Goal: Task Accomplishment & Management: Complete application form

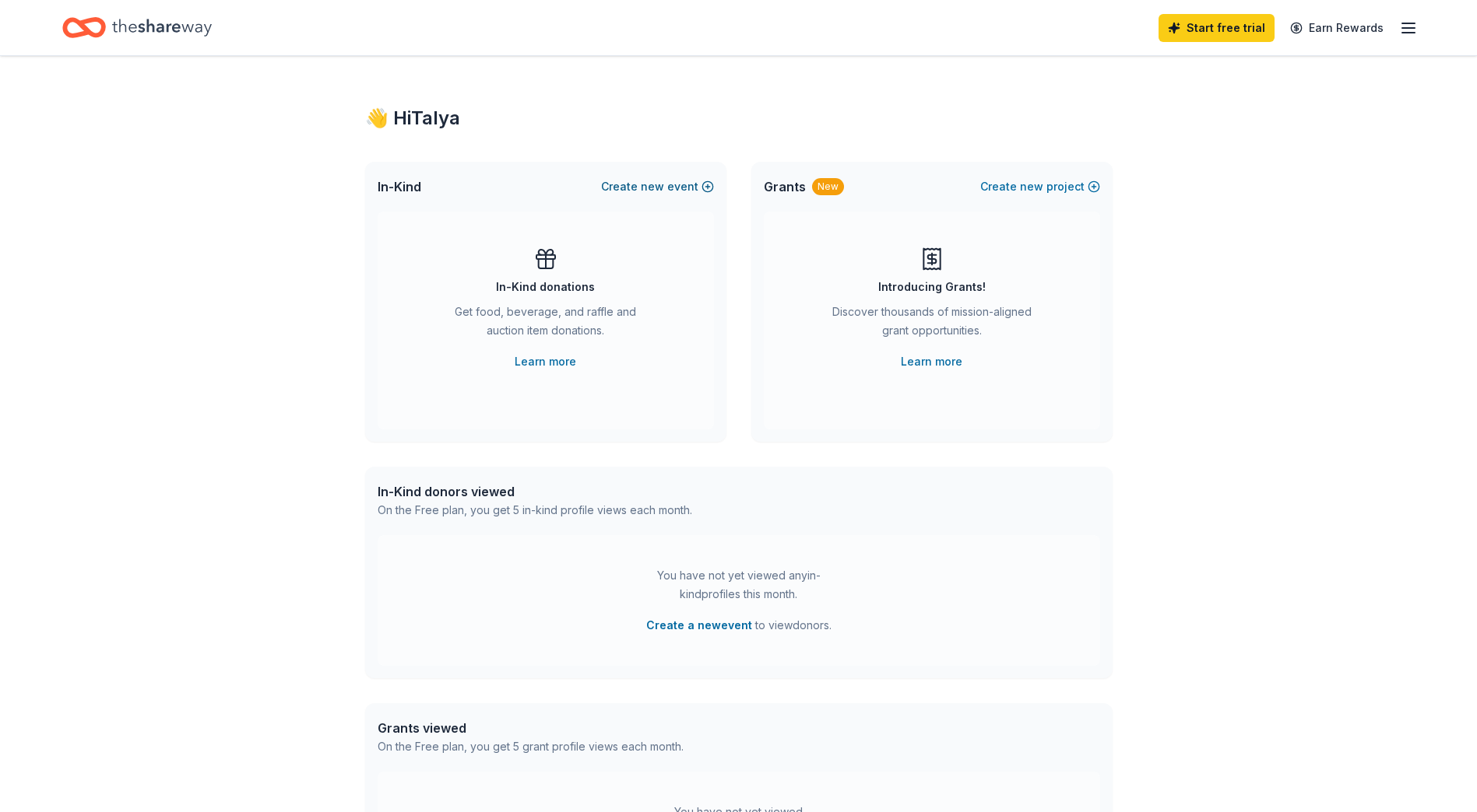
drag, startPoint x: 0, startPoint y: 0, endPoint x: 675, endPoint y: 187, distance: 700.4
click at [675, 187] on button "Create new event" at bounding box center [658, 187] width 113 height 18
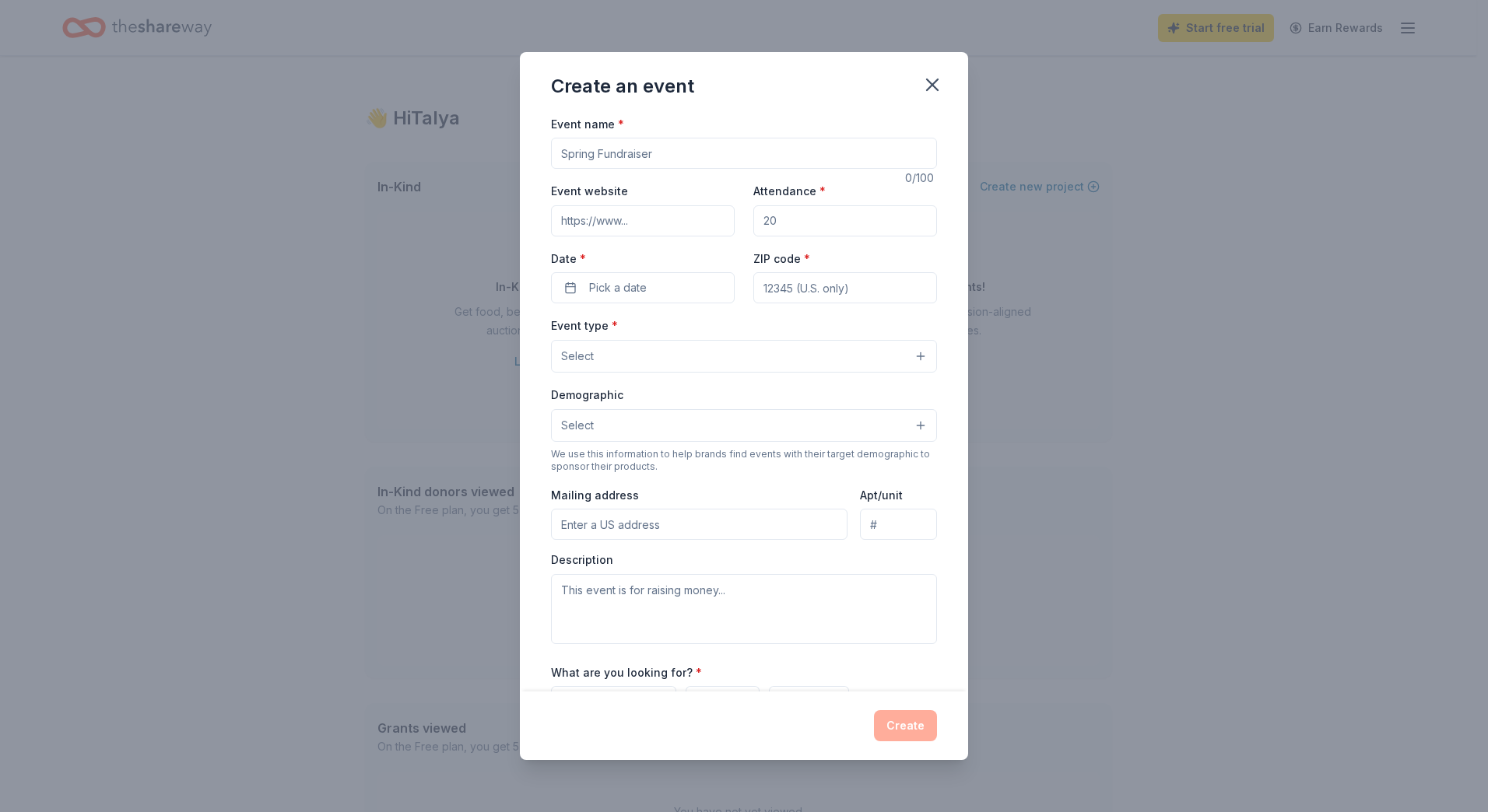
click at [636, 156] on input "Event name *" at bounding box center [744, 153] width 386 height 31
type input "Victory Cala"
type input "w"
click at [686, 223] on input "htt" at bounding box center [642, 220] width 184 height 31
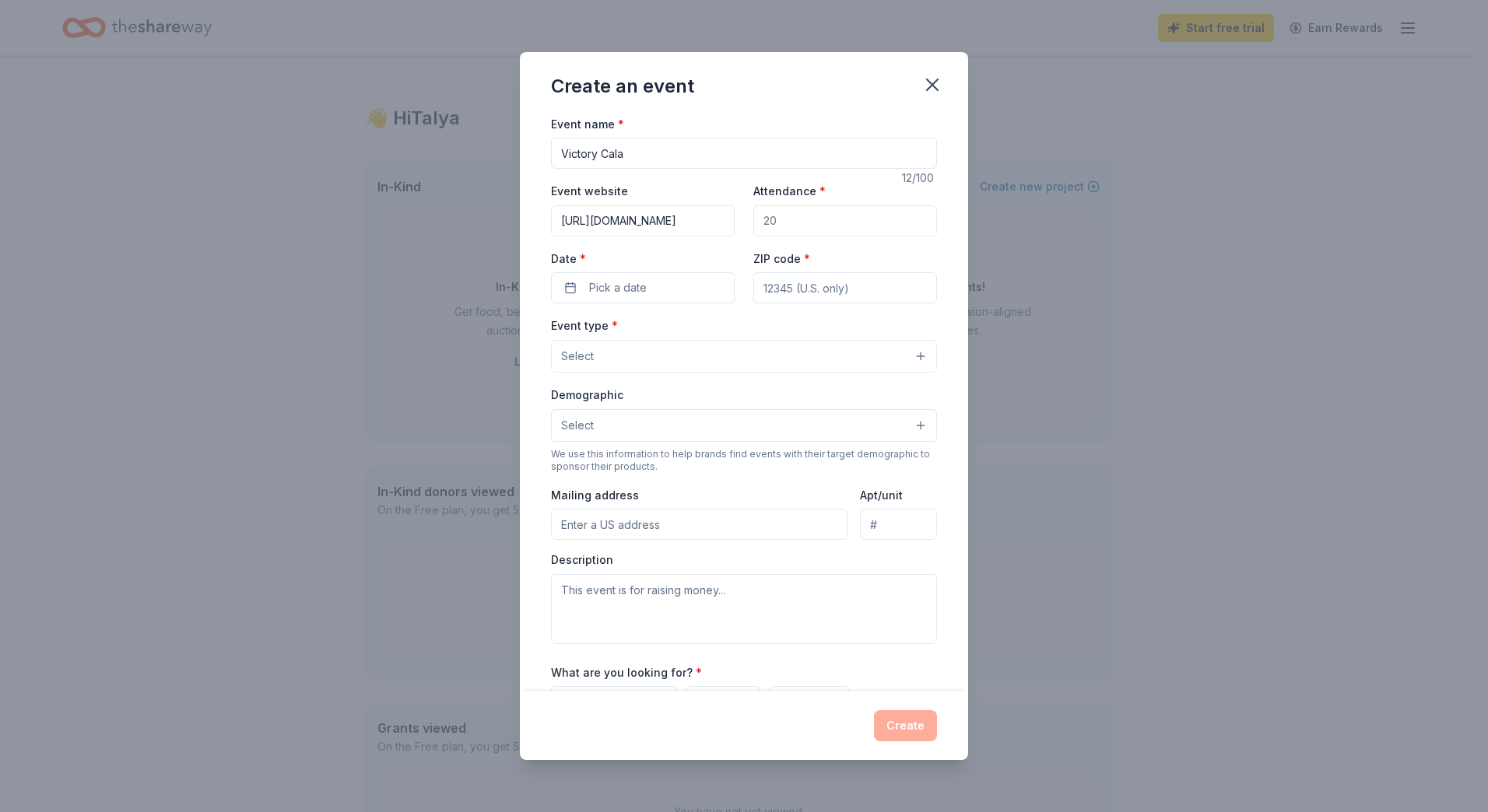
type input "https://wearevictorytcc.org/victory-gala"
type input "250"
click at [635, 291] on span "Pick a date" at bounding box center [617, 288] width 57 height 18
click at [723, 330] on button "Go to next month" at bounding box center [723, 329] width 22 height 22
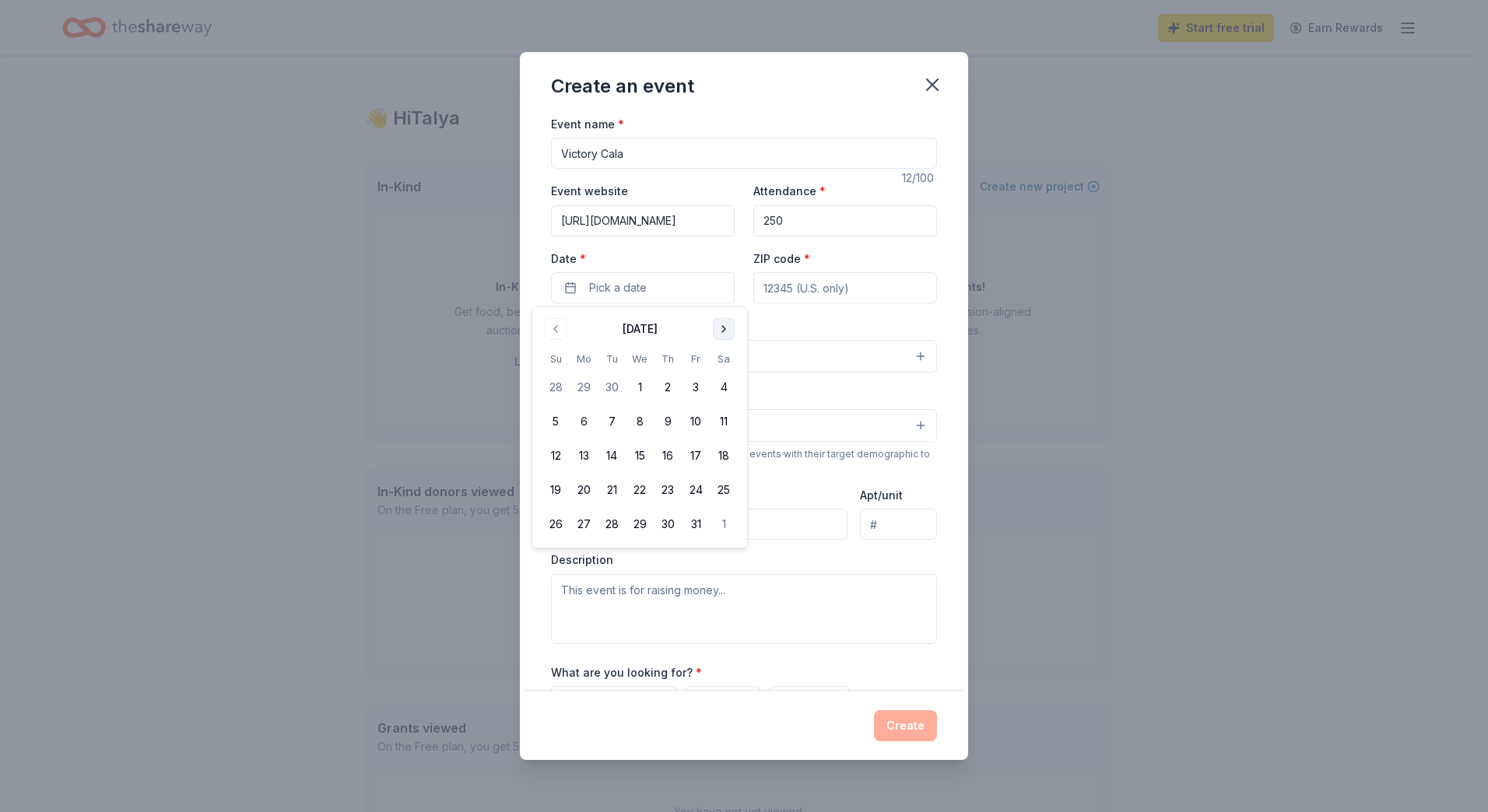
click at [723, 330] on button "Go to next month" at bounding box center [723, 329] width 22 height 22
click at [722, 385] on button "6" at bounding box center [724, 388] width 28 height 28
click at [774, 282] on input "ZIP code *" at bounding box center [845, 288] width 184 height 31
click at [804, 286] on input "77" at bounding box center [845, 288] width 184 height 31
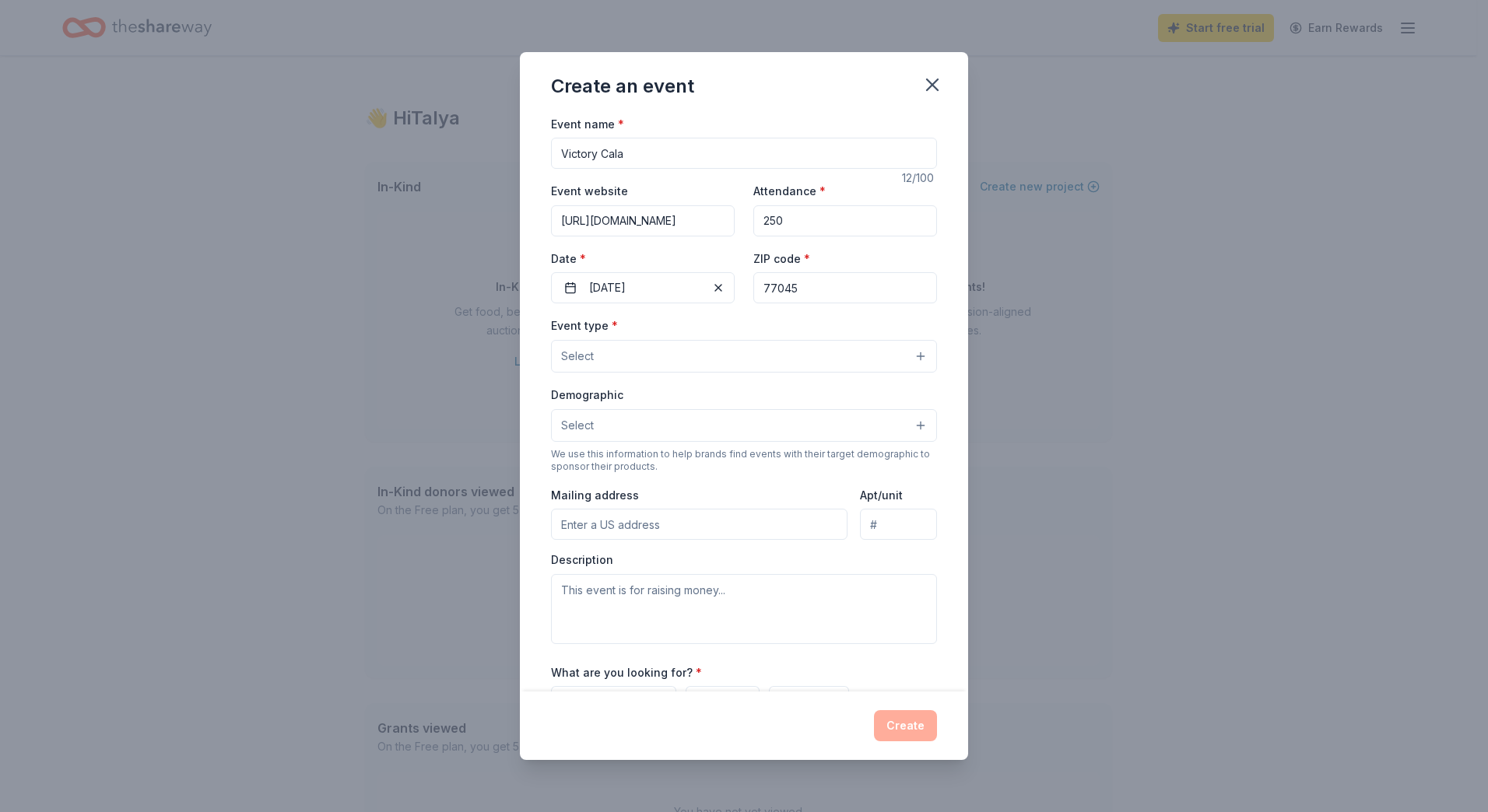
type input "77045"
click at [649, 353] on button "Select" at bounding box center [744, 355] width 386 height 33
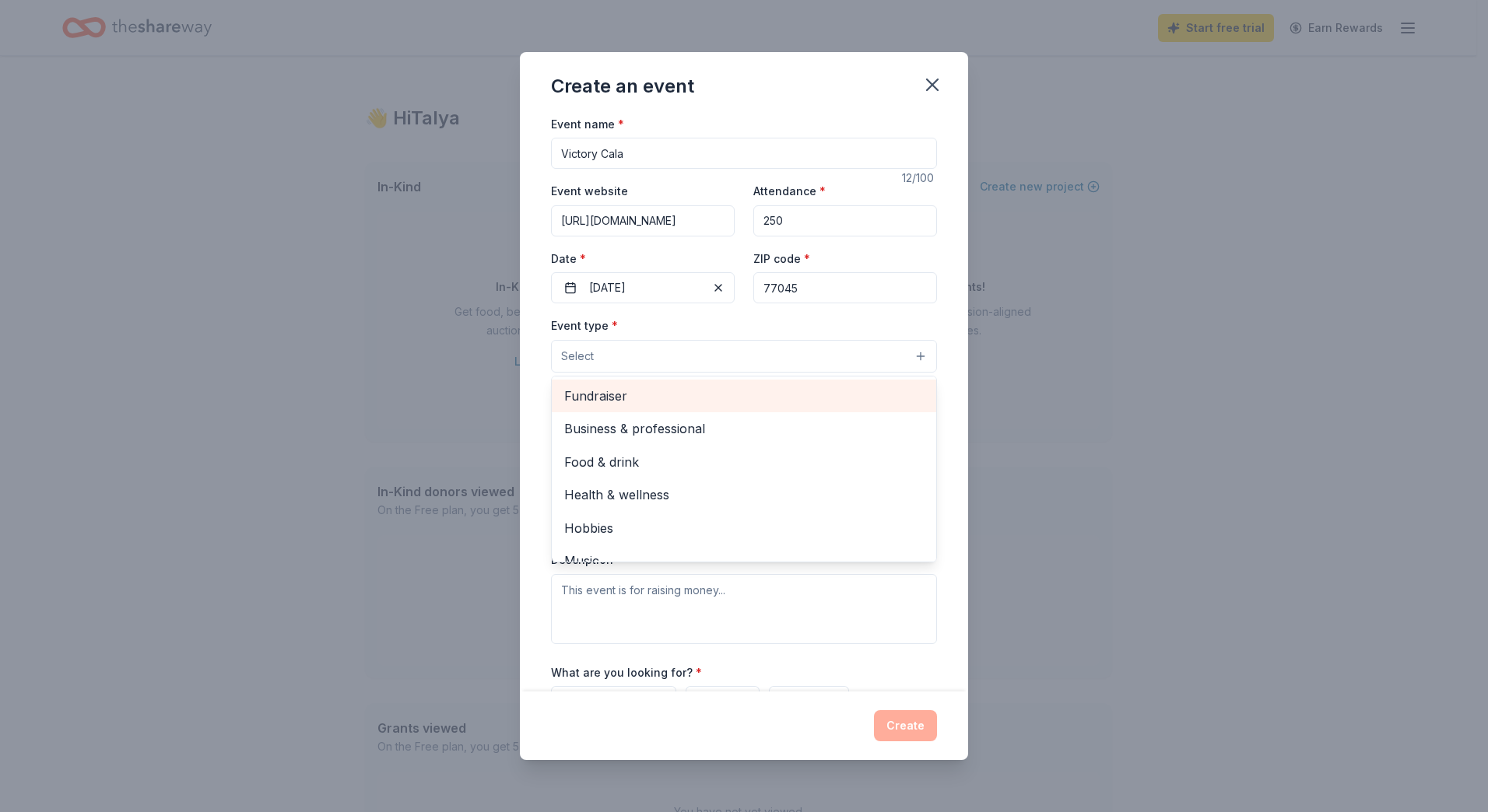
click at [589, 391] on span "Fundraiser" at bounding box center [744, 396] width 360 height 20
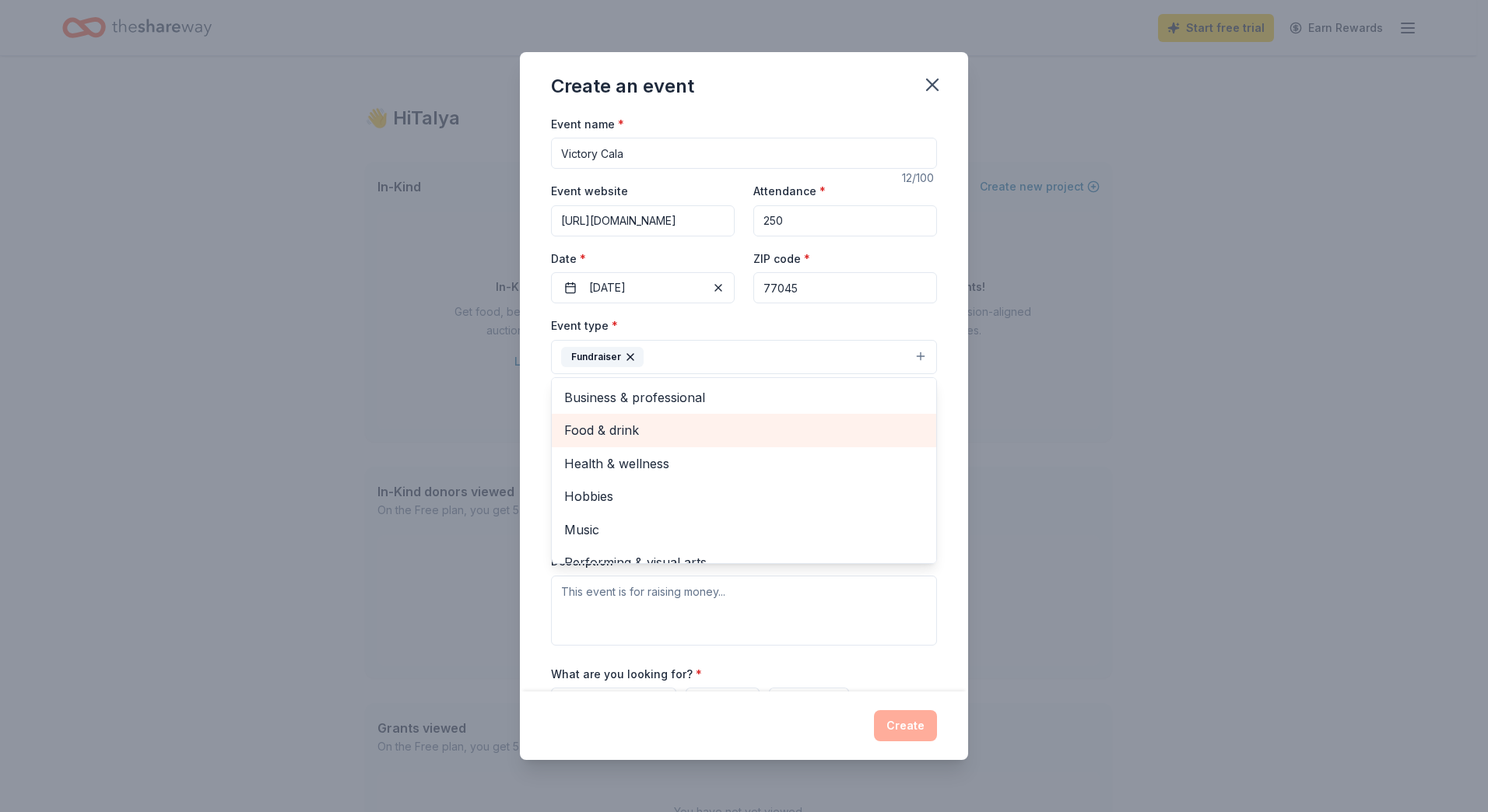
click at [605, 430] on span "Food & drink" at bounding box center [744, 430] width 360 height 20
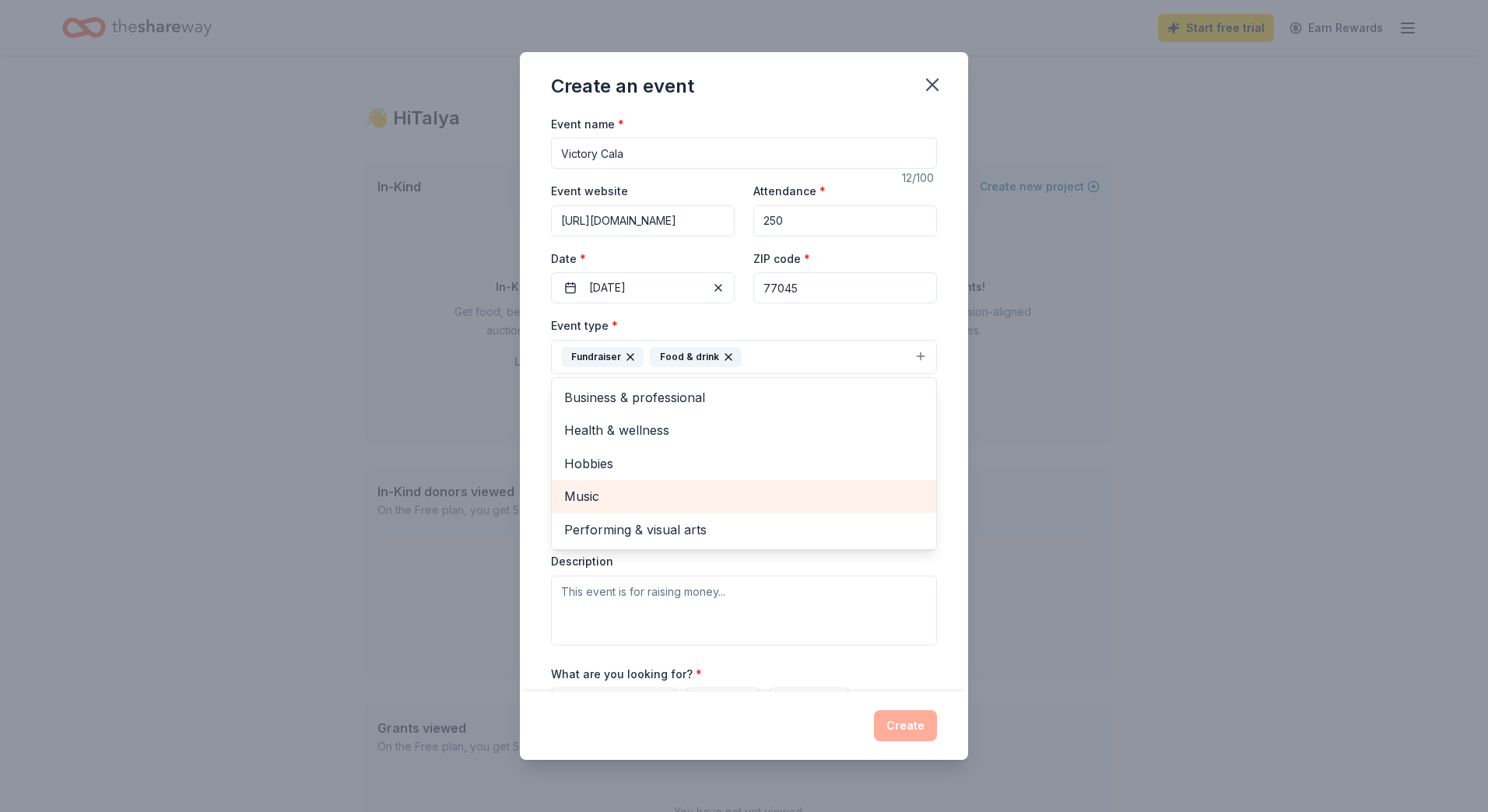
click at [593, 490] on span "Music" at bounding box center [744, 496] width 360 height 20
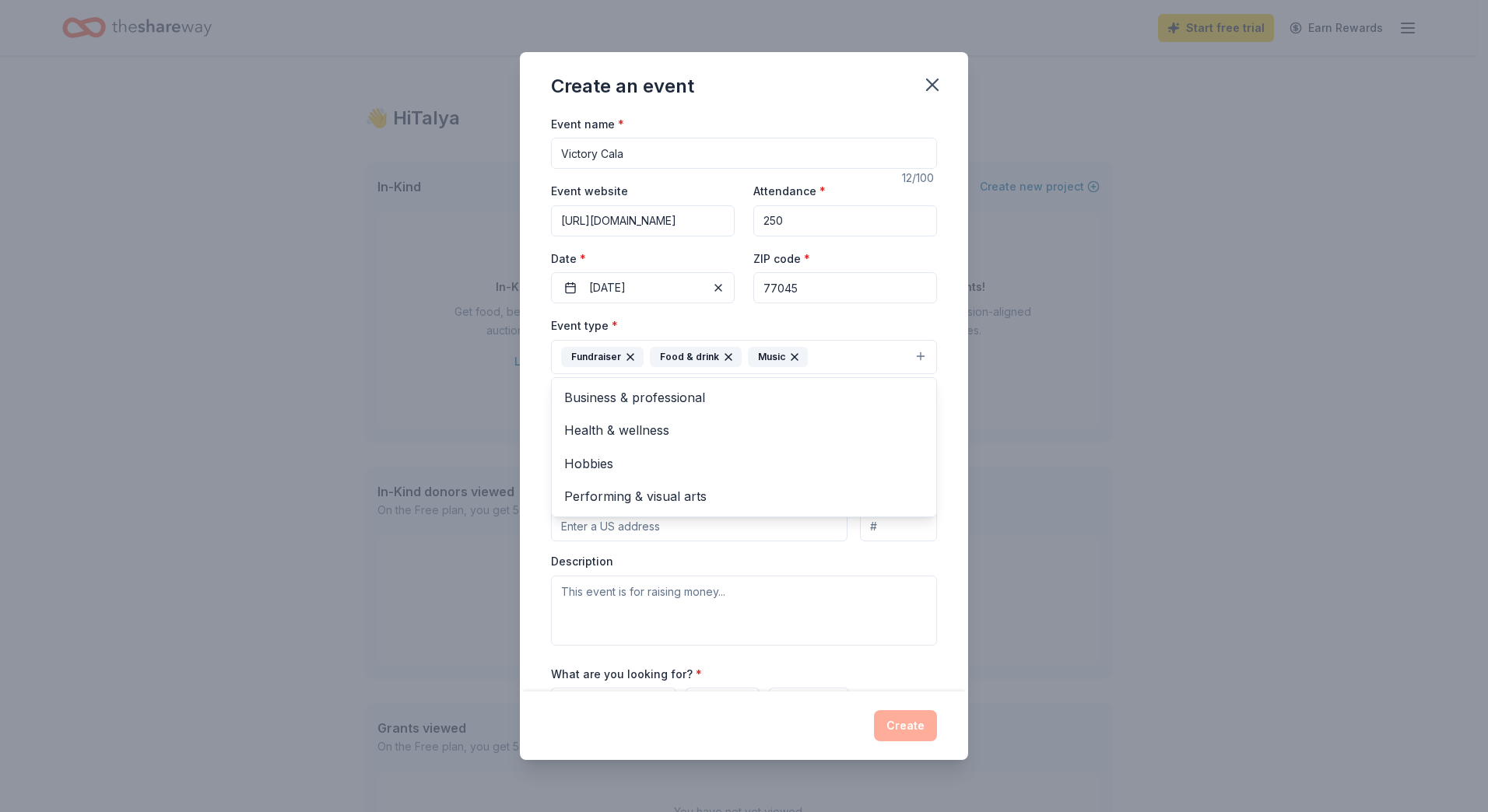
click at [544, 492] on div "Event name * Victory Cala 12 /100 Event website https://wearevictorytcc.org/vic…" at bounding box center [744, 403] width 448 height 578
click at [625, 432] on button "Select" at bounding box center [744, 427] width 386 height 33
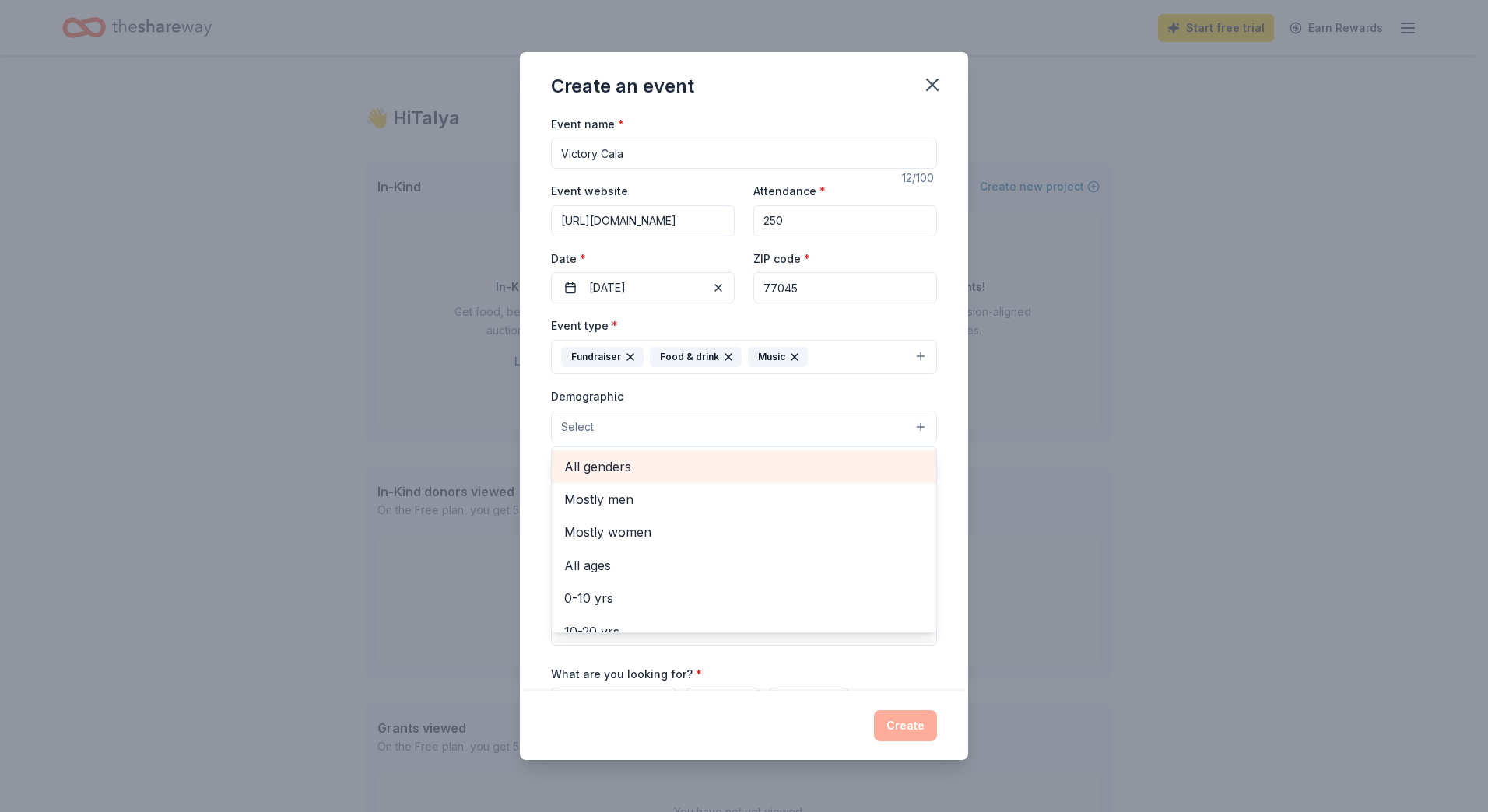
click at [615, 464] on span "All genders" at bounding box center [744, 466] width 360 height 20
click at [546, 419] on div "Event name * Victory Cala 12 /100 Event website https://wearevictorytcc.org/vic…" at bounding box center [744, 403] width 448 height 578
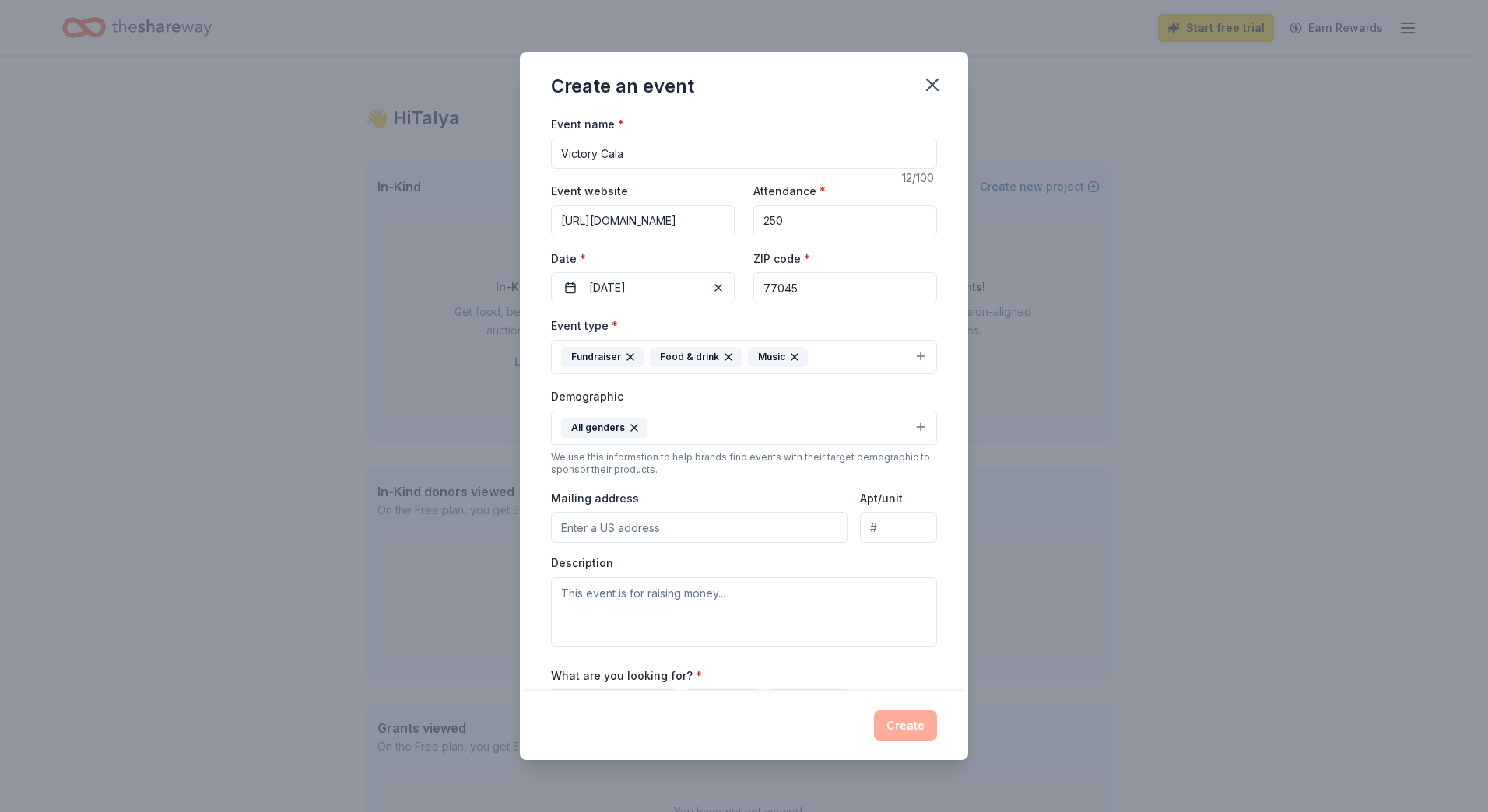
click at [649, 521] on input "Mailing address" at bounding box center [699, 527] width 297 height 31
click at [642, 595] on textarea at bounding box center [744, 612] width 386 height 70
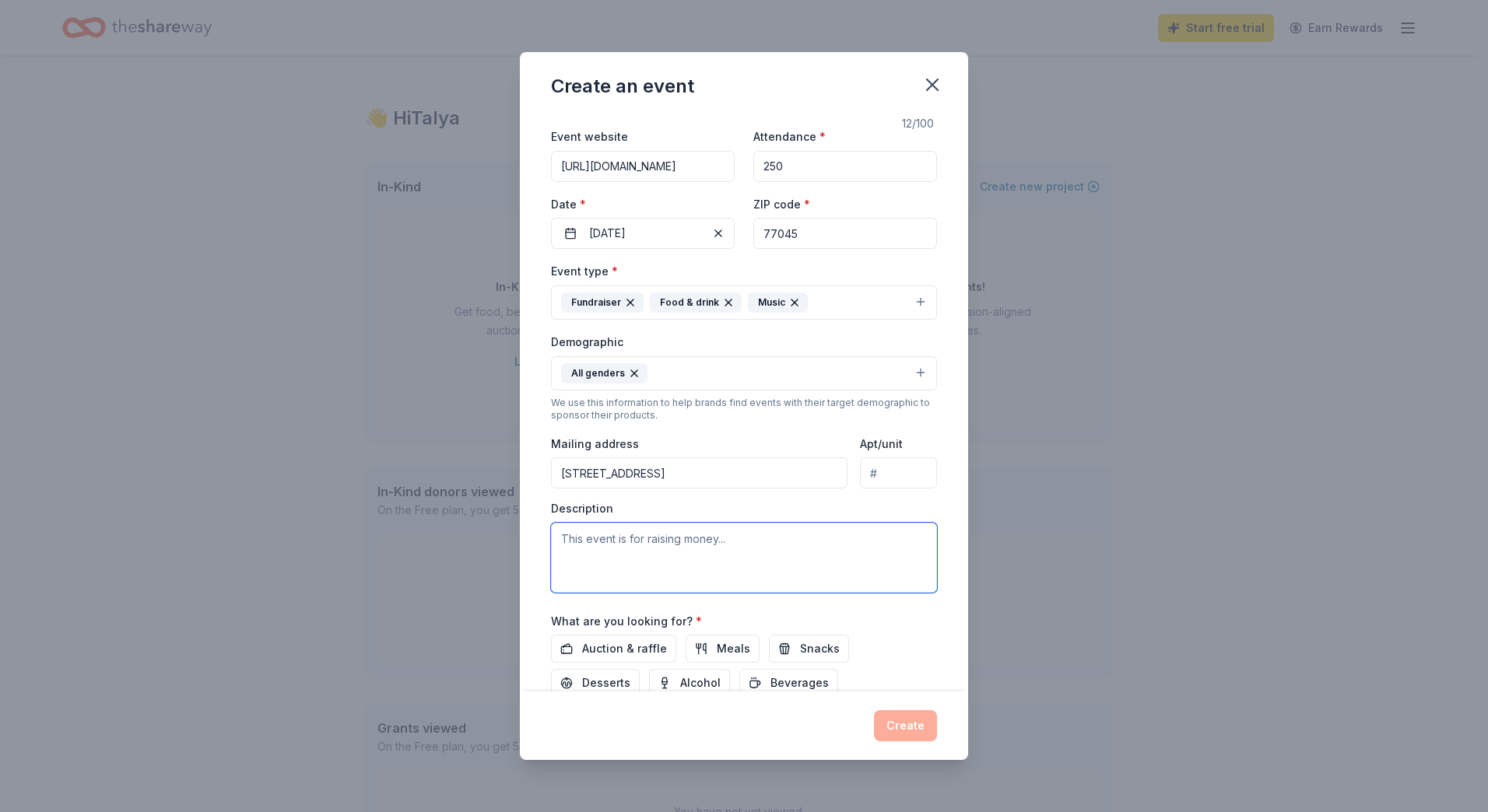
scroll to position [77, 0]
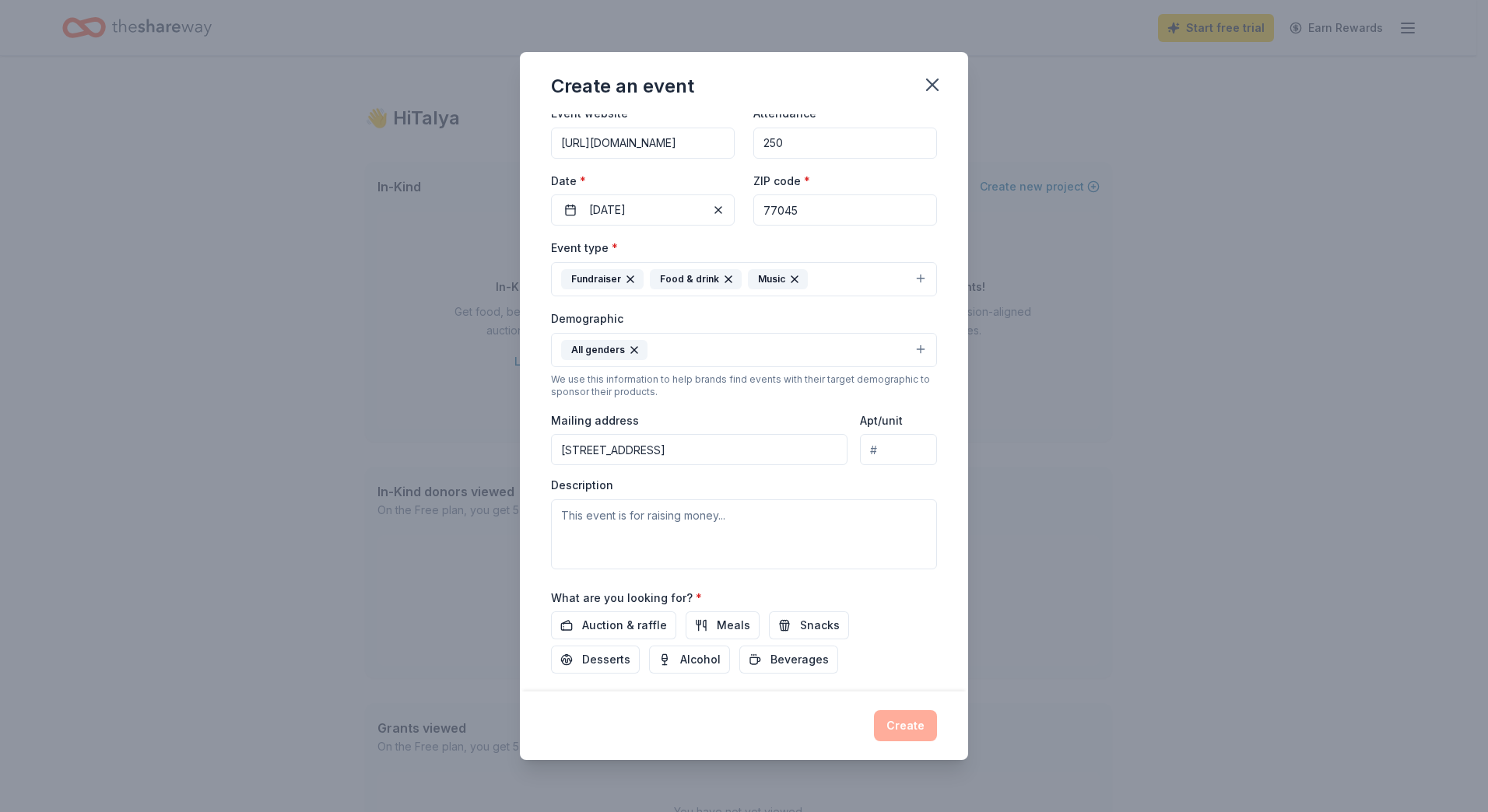
click at [716, 454] on input "21930 Grand Brook Ln" at bounding box center [699, 449] width 297 height 31
type input "[STREET_ADDRESS][PERSON_NAME]"
click at [631, 520] on textarea at bounding box center [744, 535] width 386 height 70
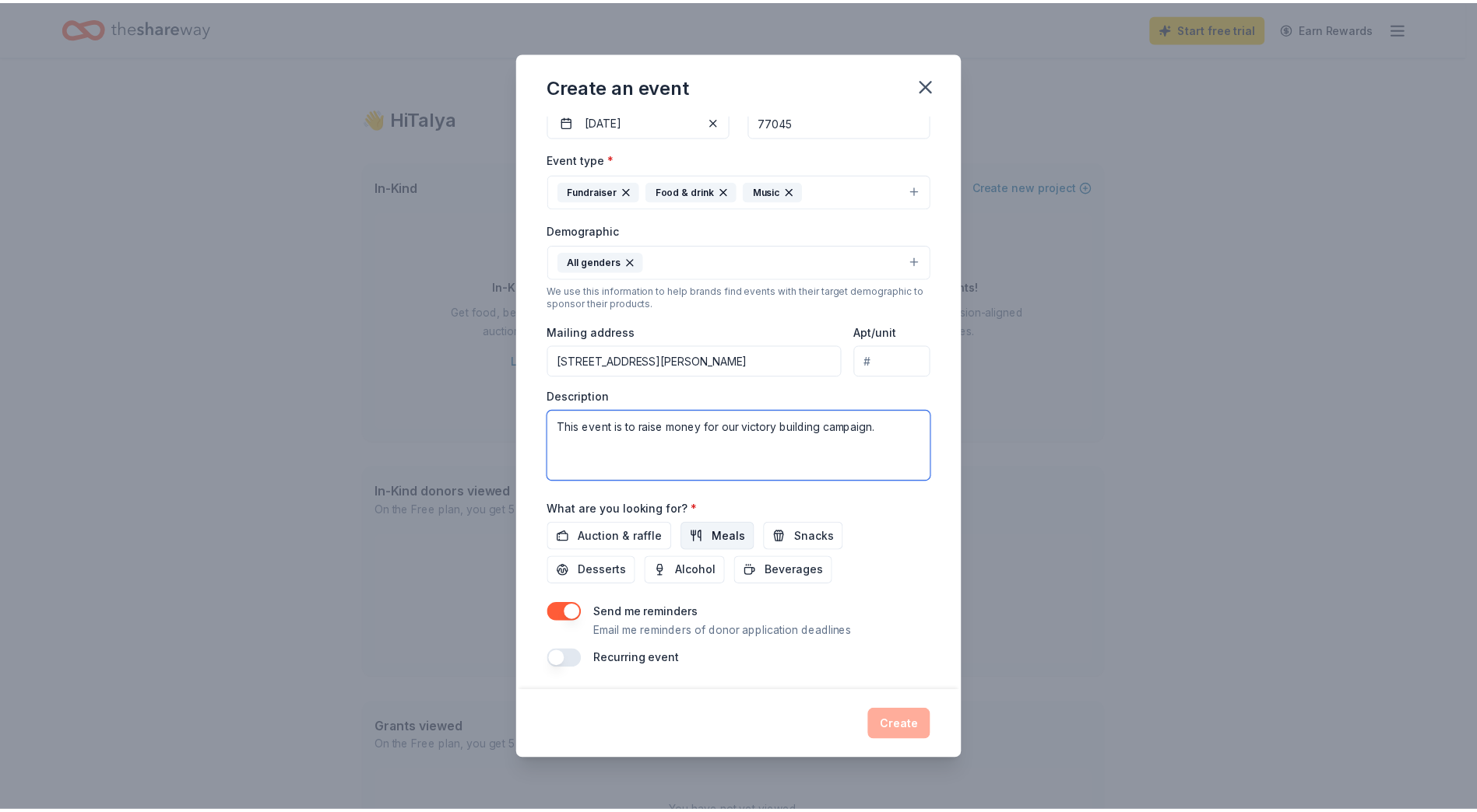
scroll to position [169, 0]
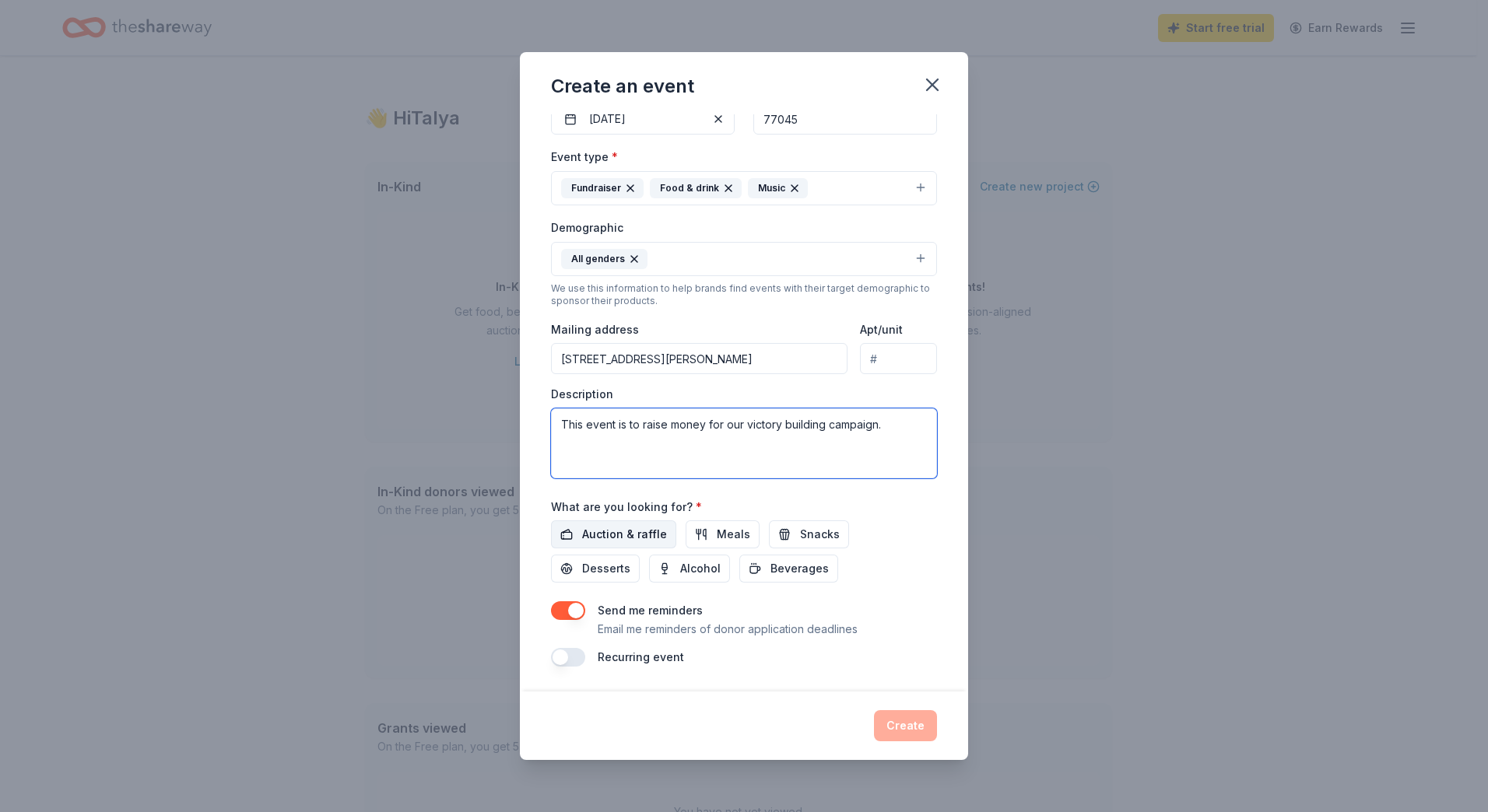
type textarea "This event is to raise money for our victory building campaign."
click at [611, 533] on span "Auction & raffle" at bounding box center [625, 534] width 84 height 18
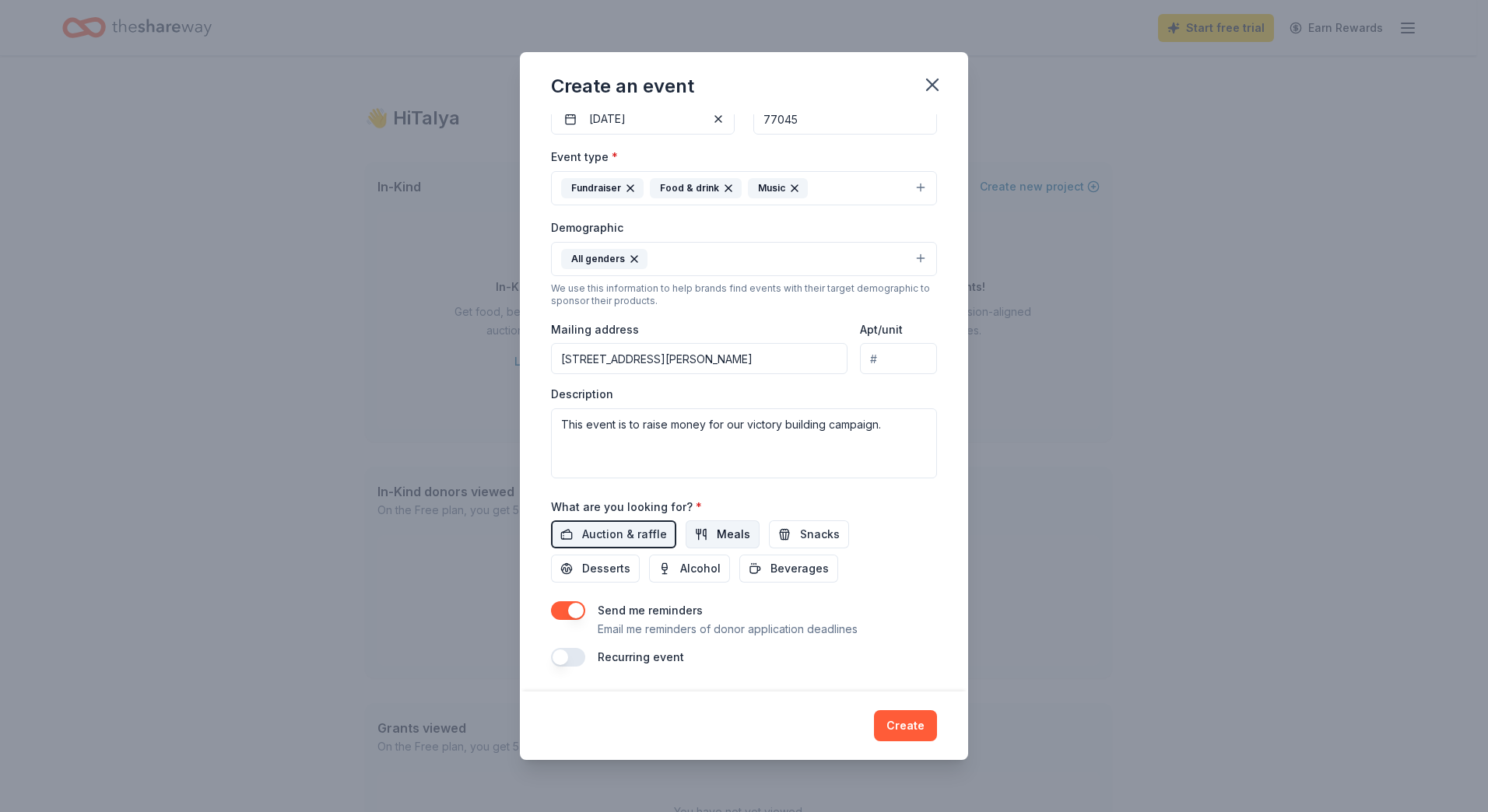
click at [722, 530] on span "Meals" at bounding box center [734, 534] width 33 height 18
click at [723, 539] on span "Meals" at bounding box center [734, 534] width 33 height 18
click at [906, 728] on button "Create" at bounding box center [905, 725] width 63 height 31
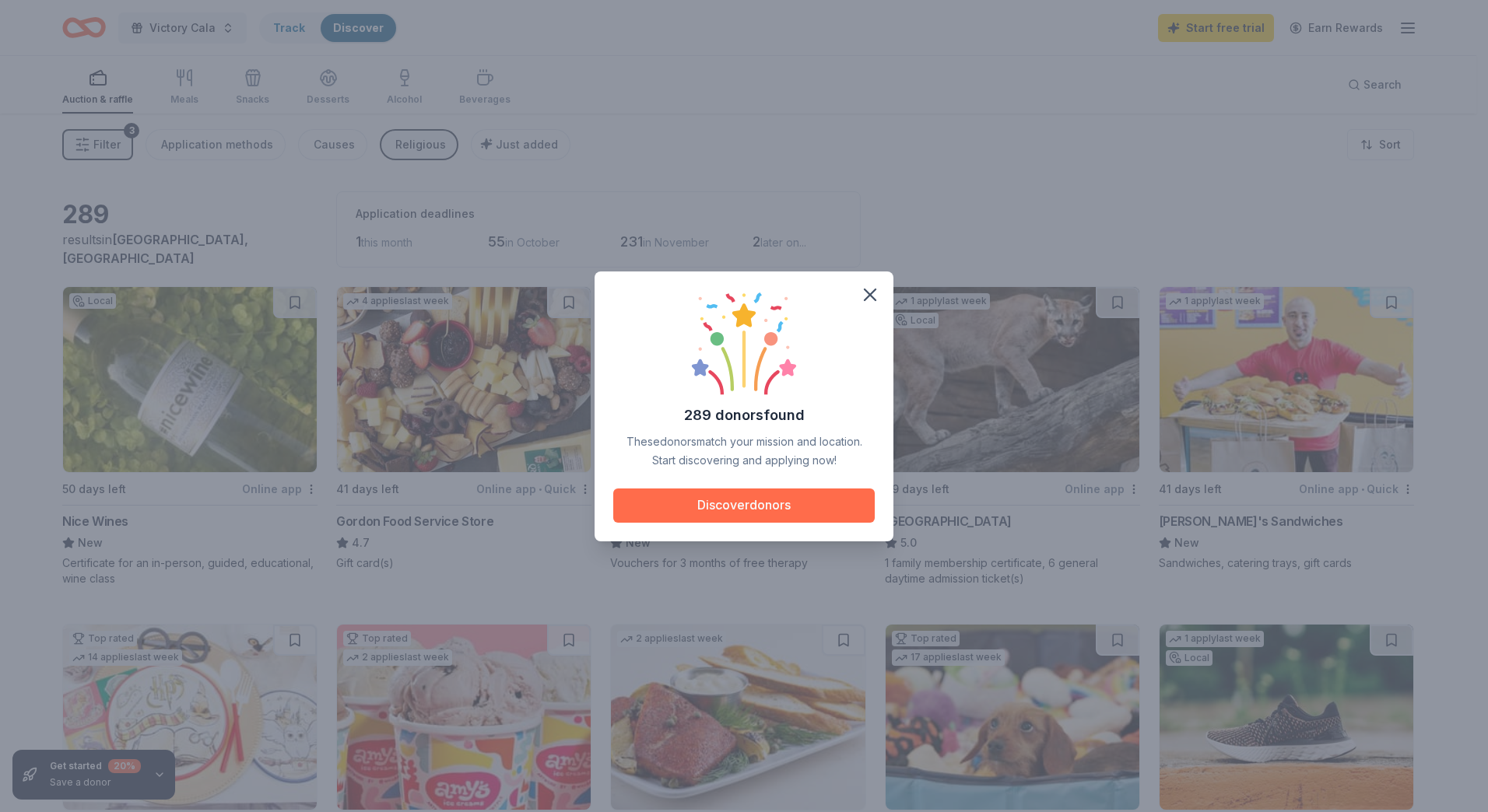
click at [751, 503] on button "Discover donors" at bounding box center [744, 505] width 261 height 34
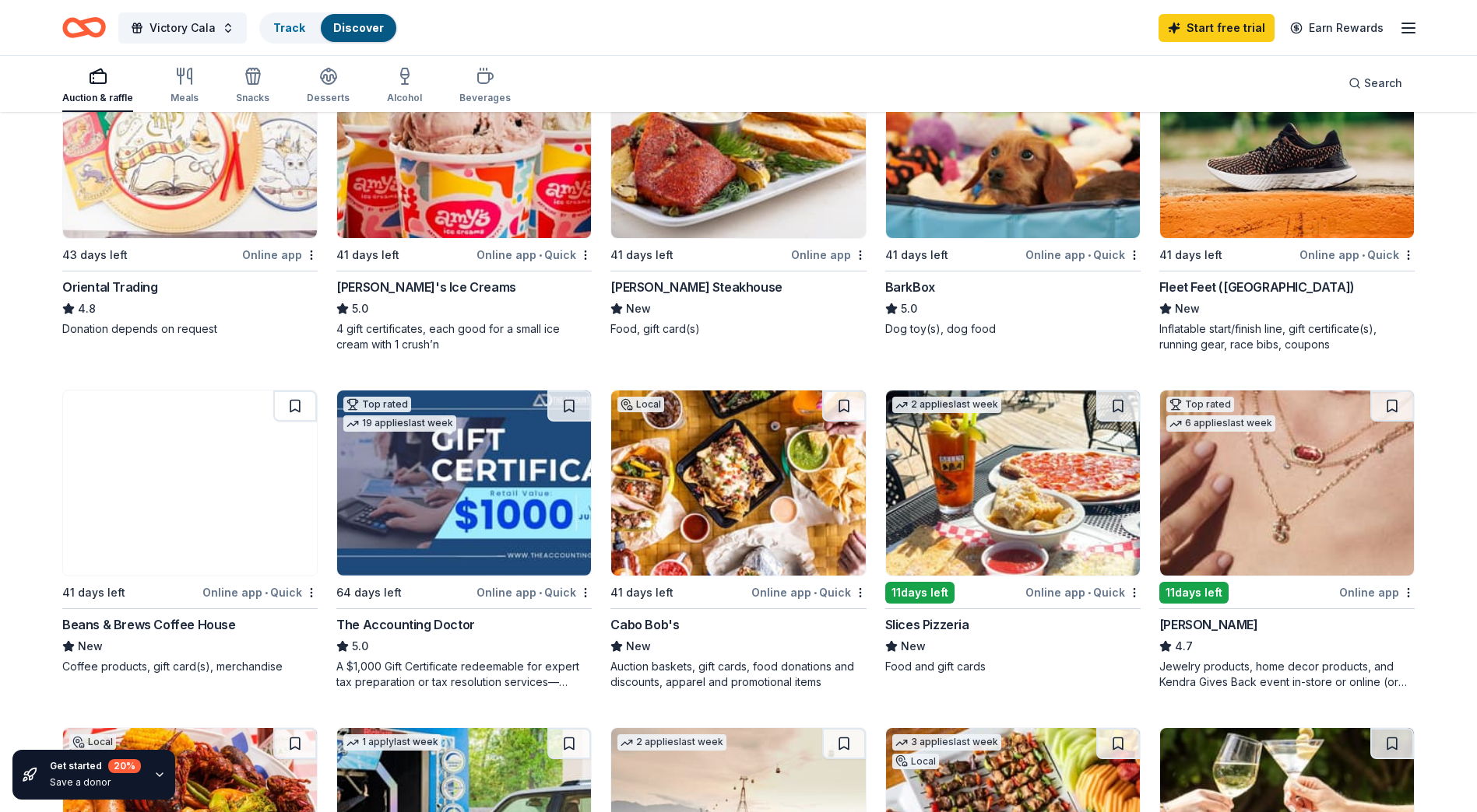
scroll to position [545, 0]
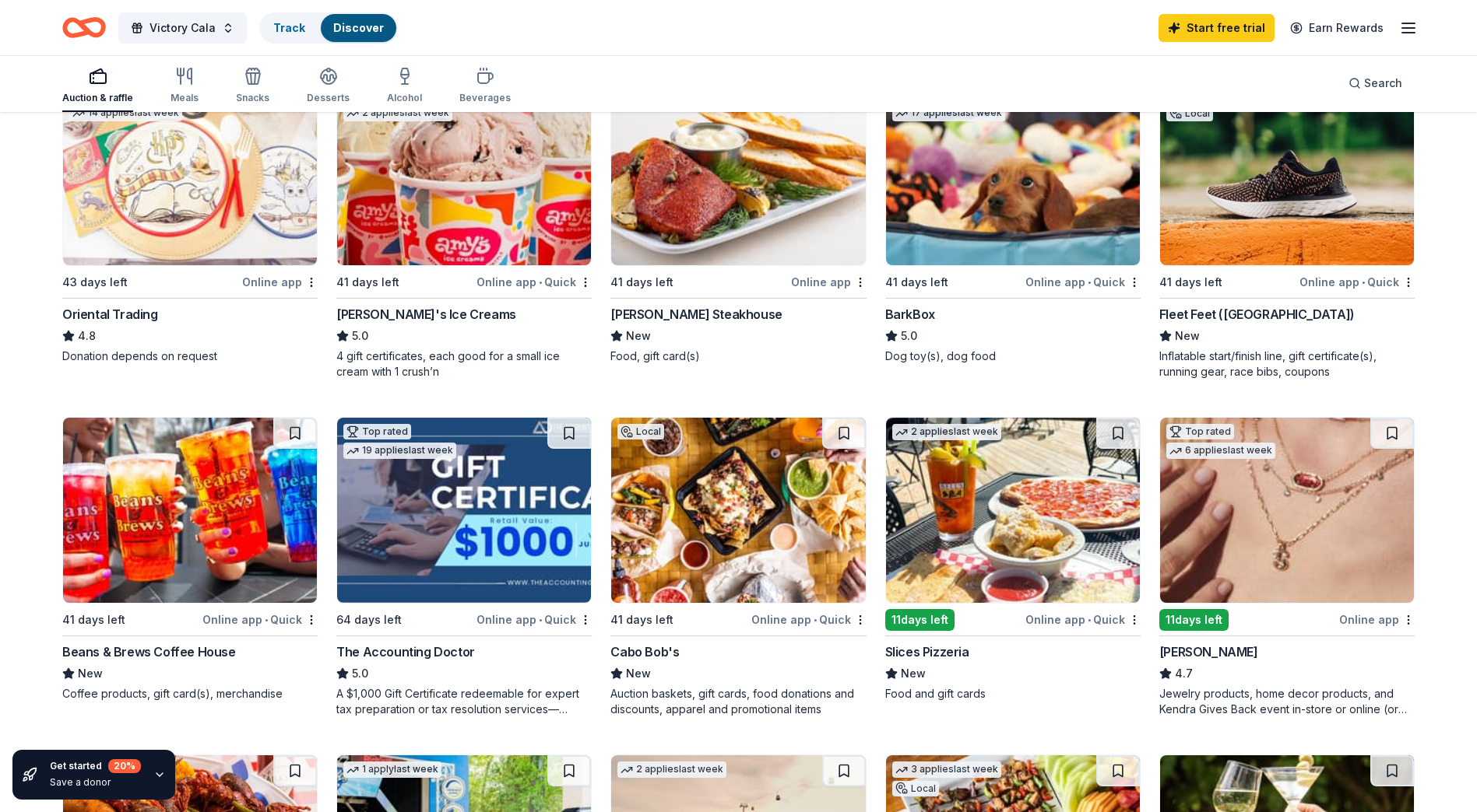
click at [753, 212] on img at bounding box center [738, 172] width 254 height 185
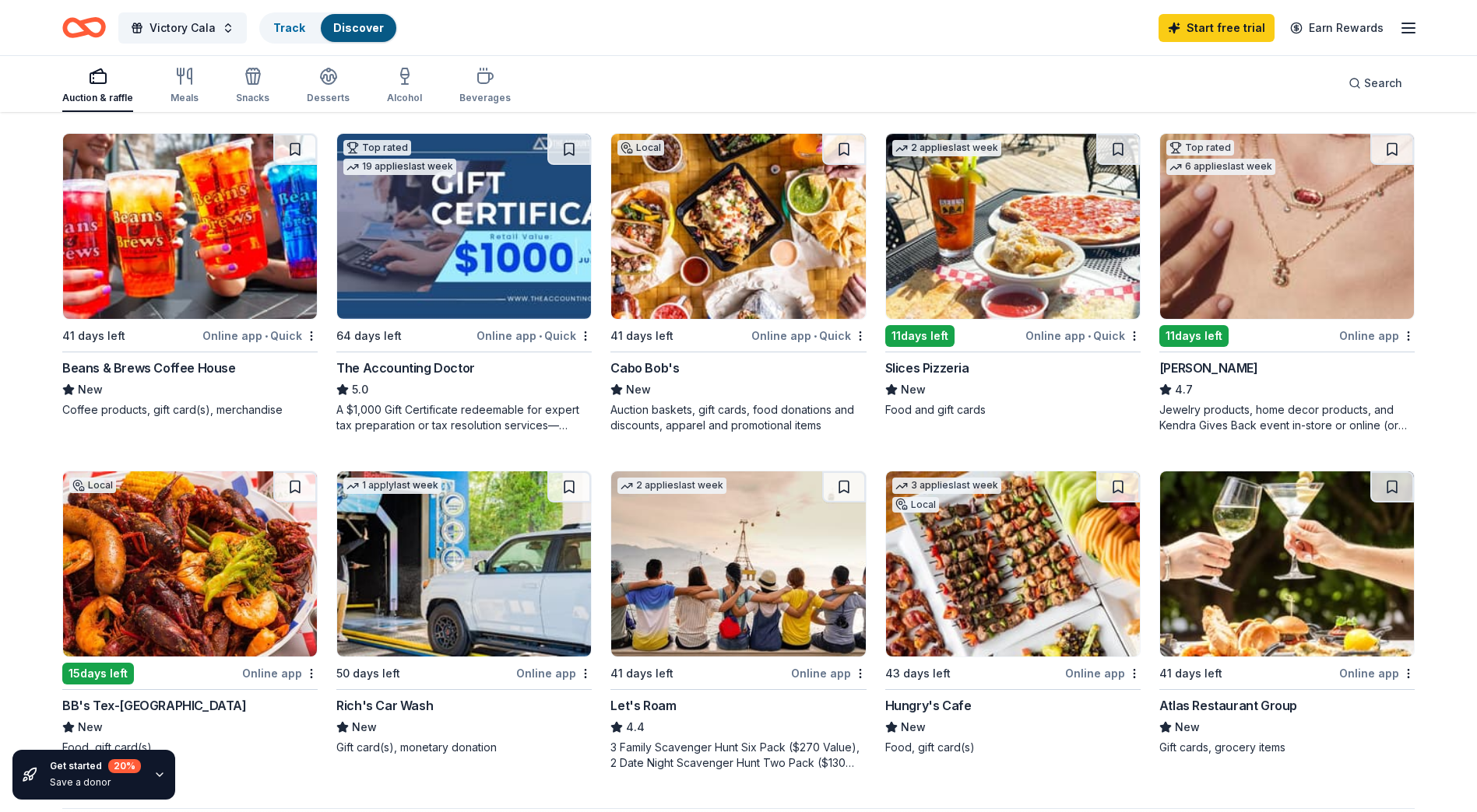
scroll to position [856, 0]
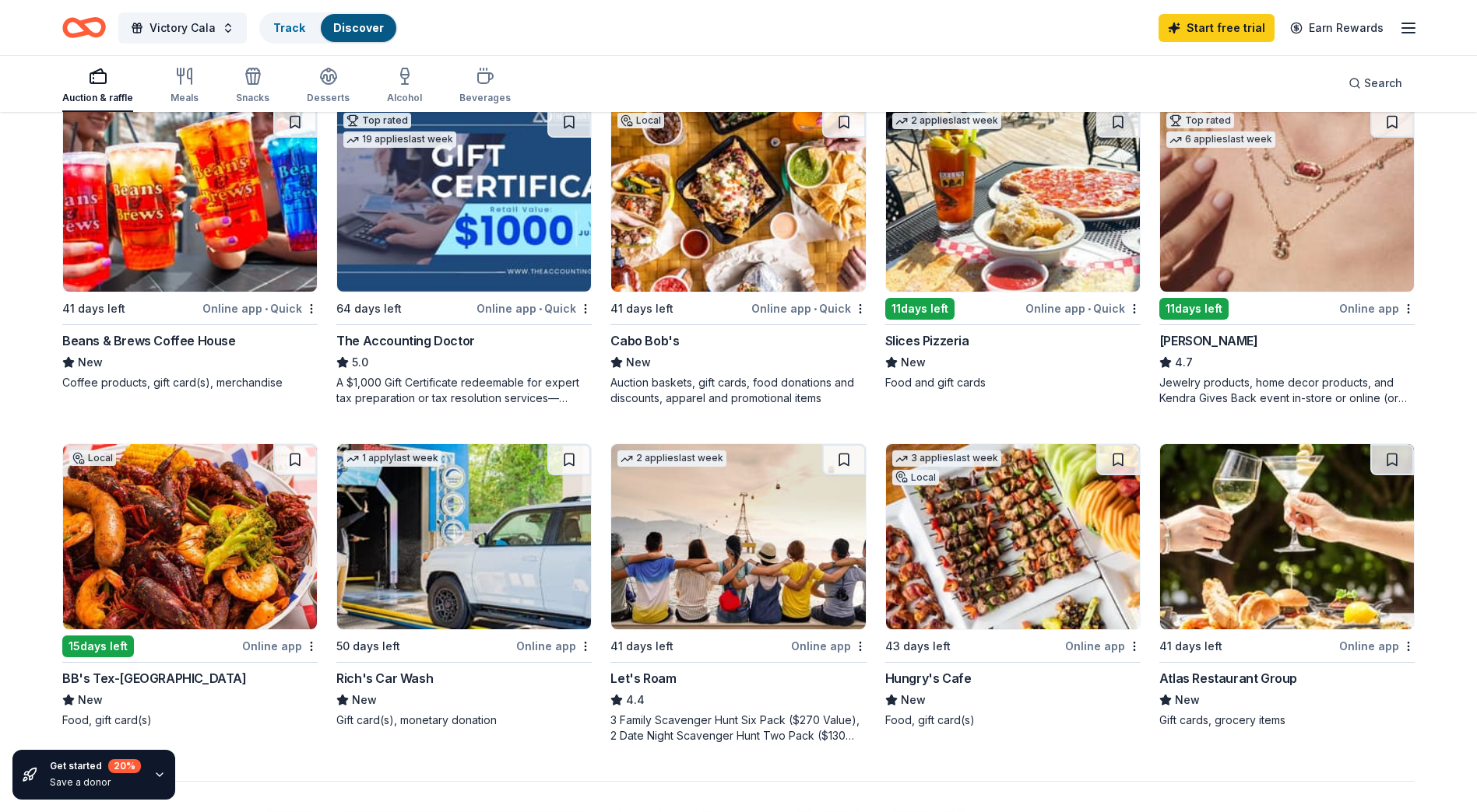
click at [1296, 238] on img at bounding box center [1287, 199] width 254 height 185
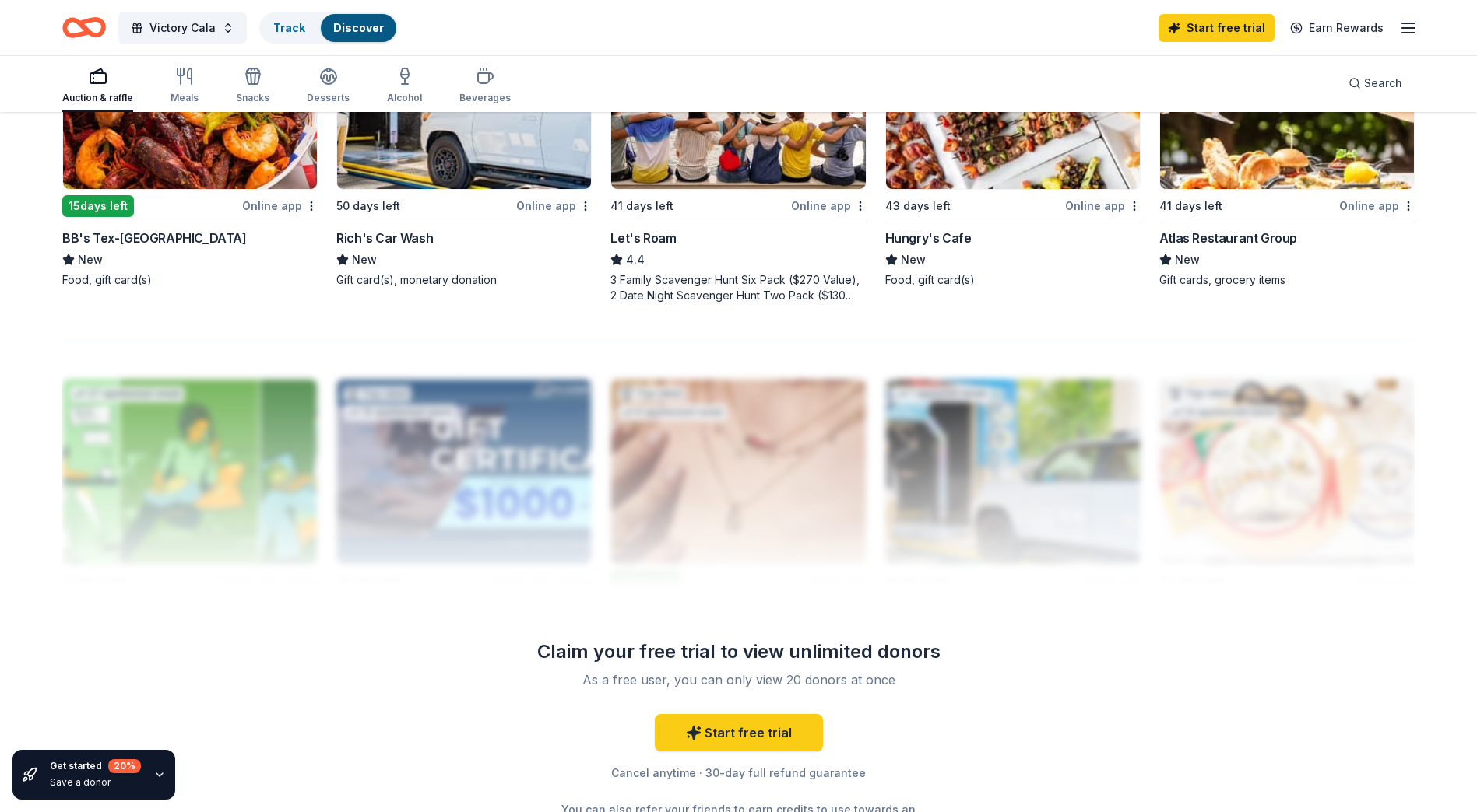
scroll to position [1293, 0]
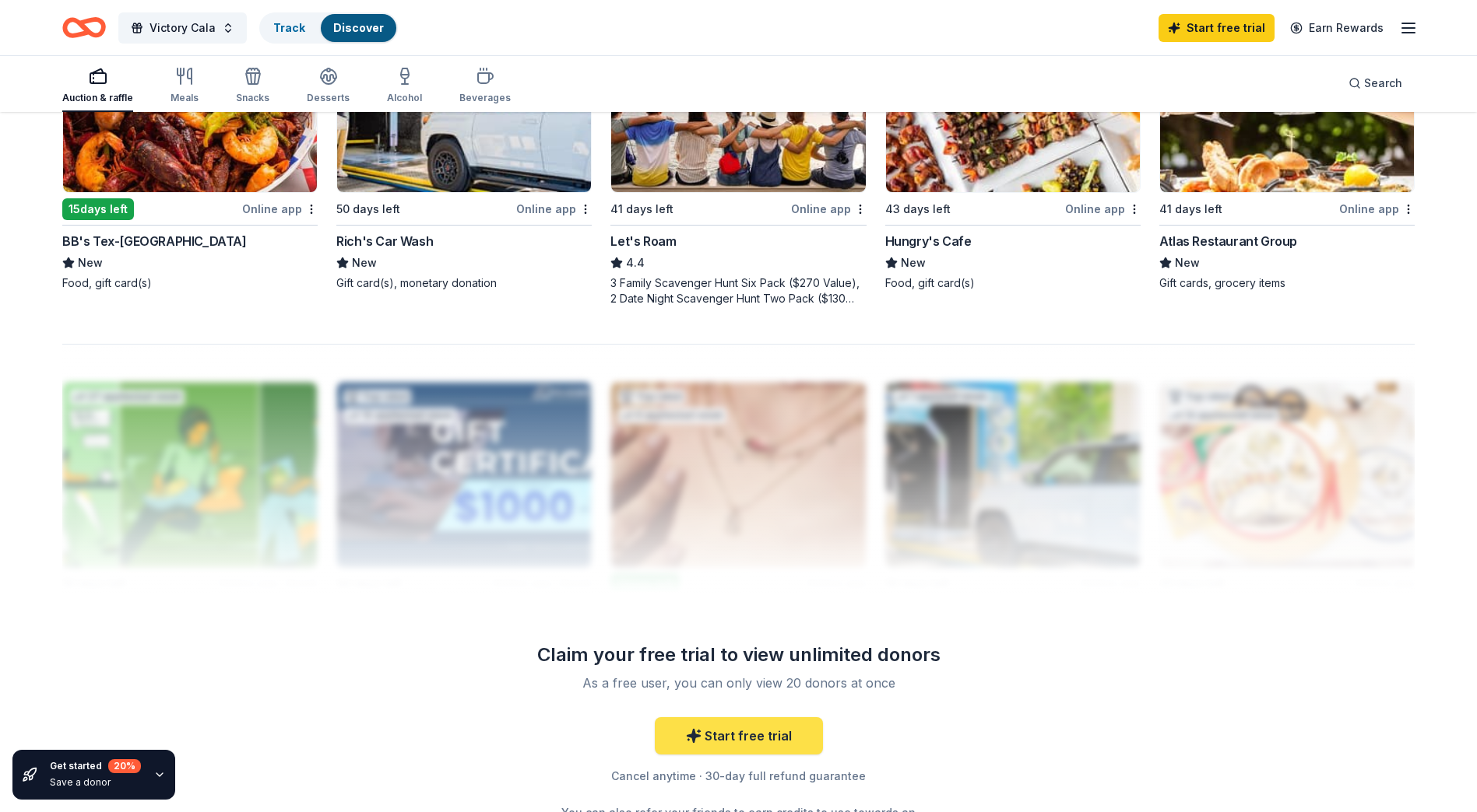
click at [769, 745] on link "Start free trial" at bounding box center [738, 735] width 168 height 37
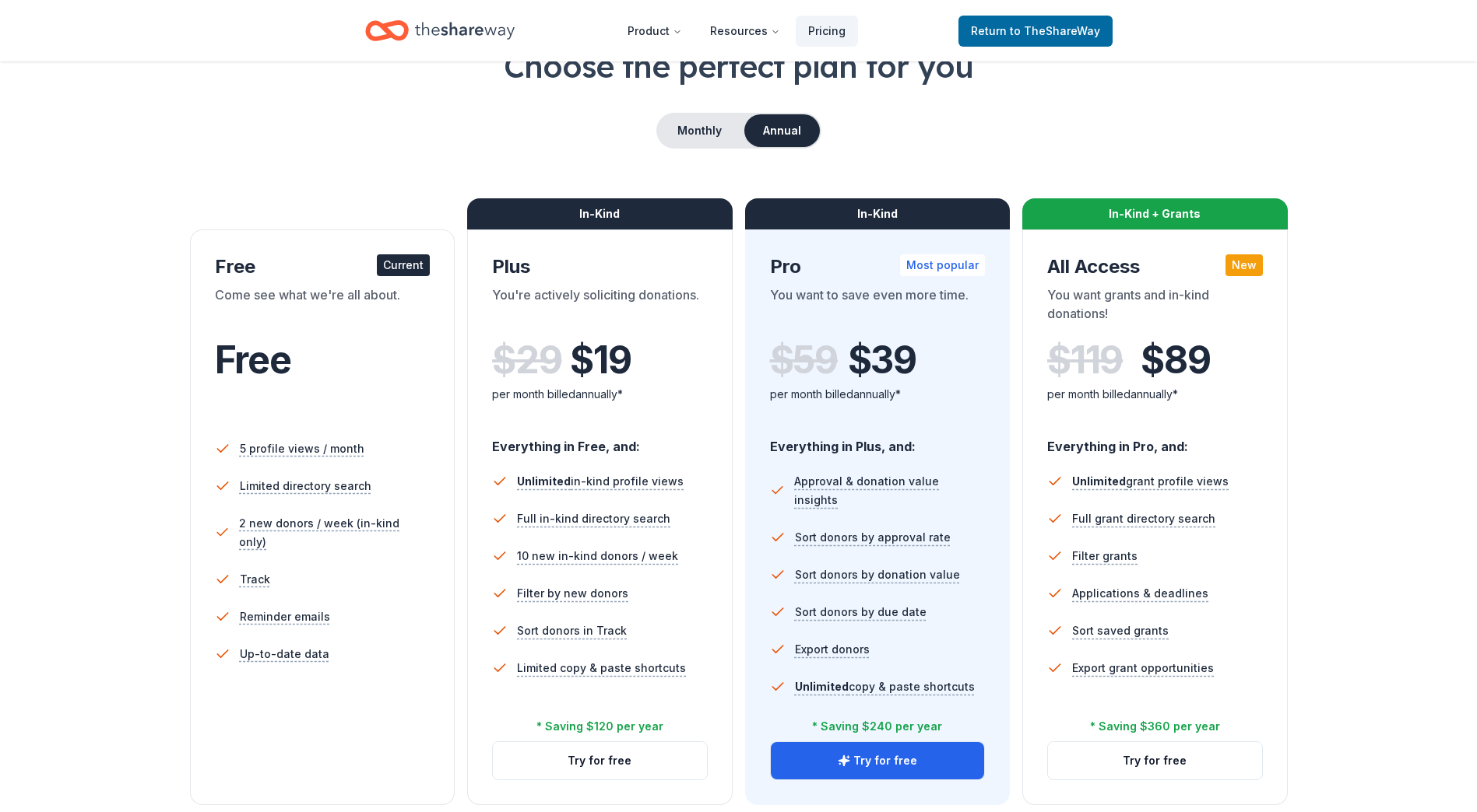
scroll to position [156, 0]
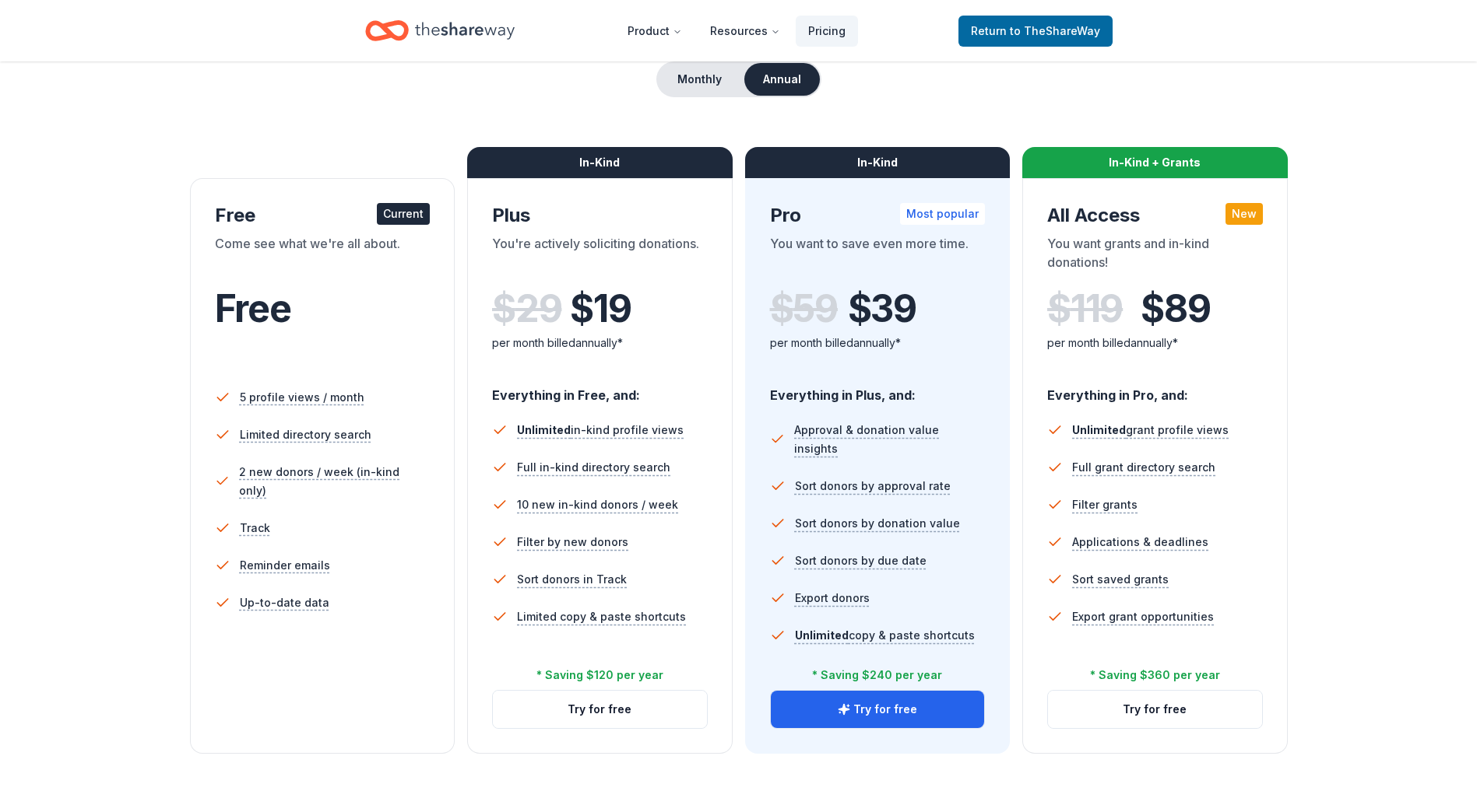
click at [1192, 165] on div "In-Kind + Grants" at bounding box center [1155, 162] width 266 height 31
click at [1158, 713] on button "Try for free" at bounding box center [1154, 709] width 214 height 37
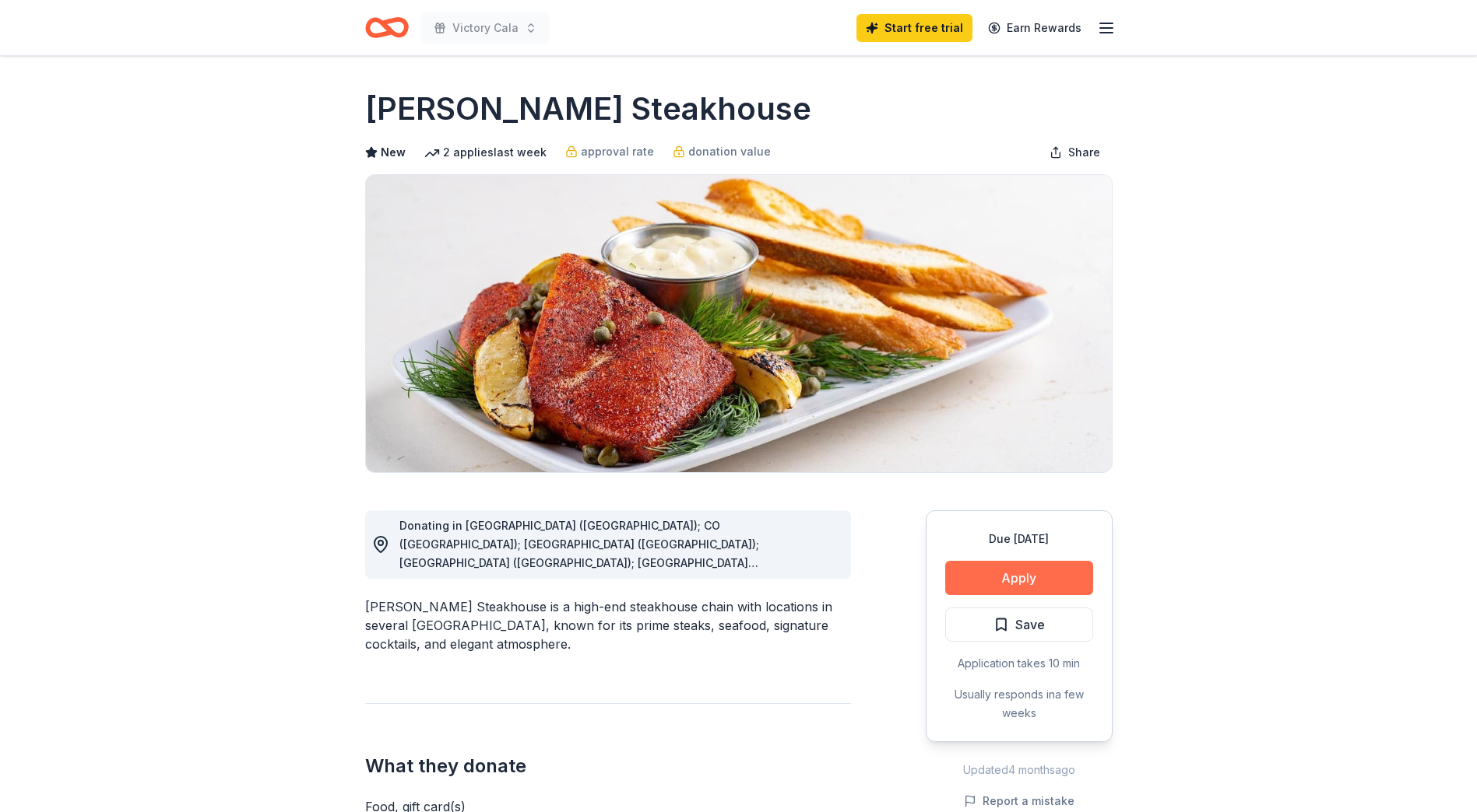
click at [1033, 574] on button "Apply" at bounding box center [1019, 578] width 148 height 34
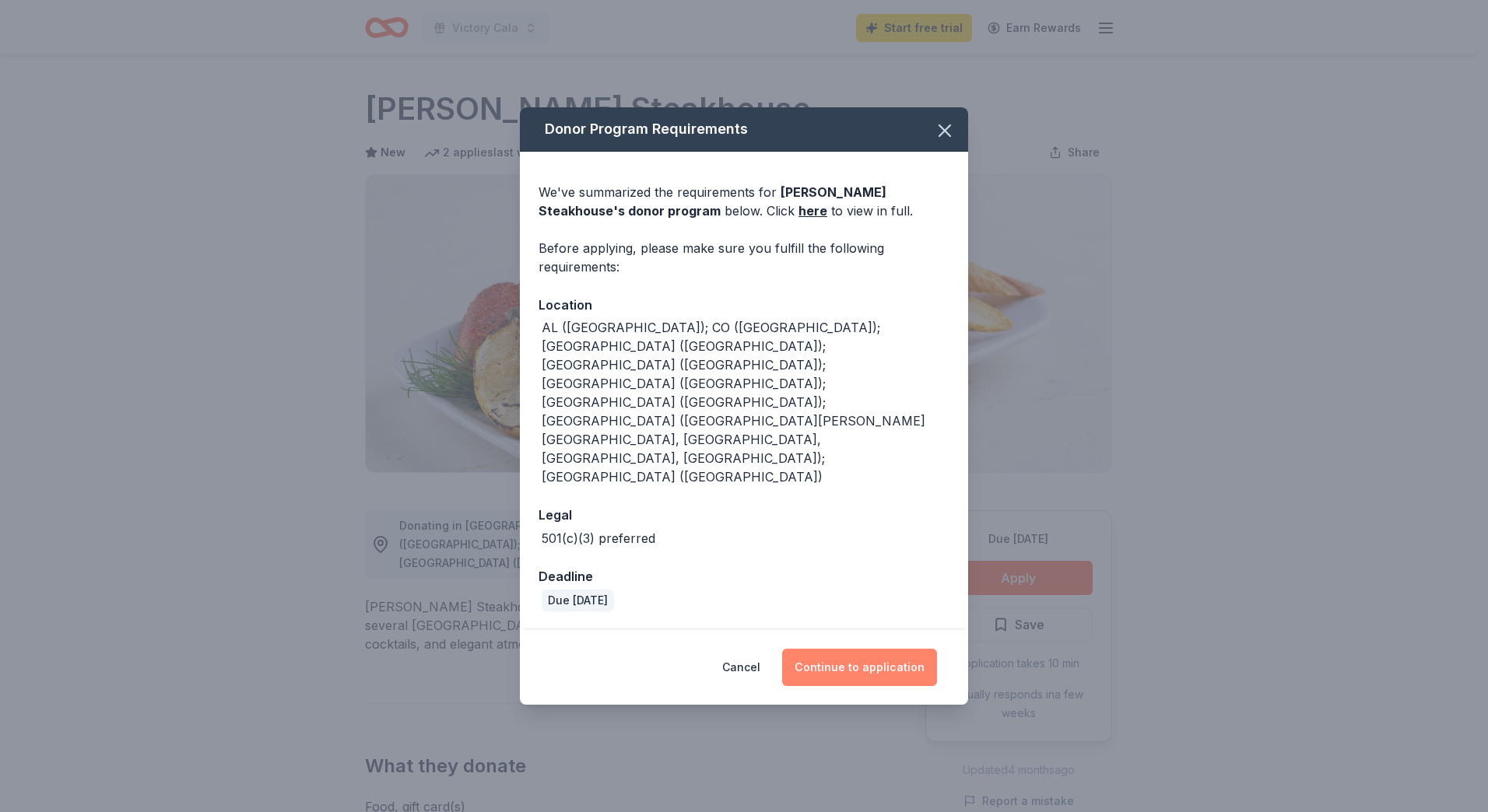
click at [892, 649] on button "Continue to application" at bounding box center [860, 668] width 155 height 37
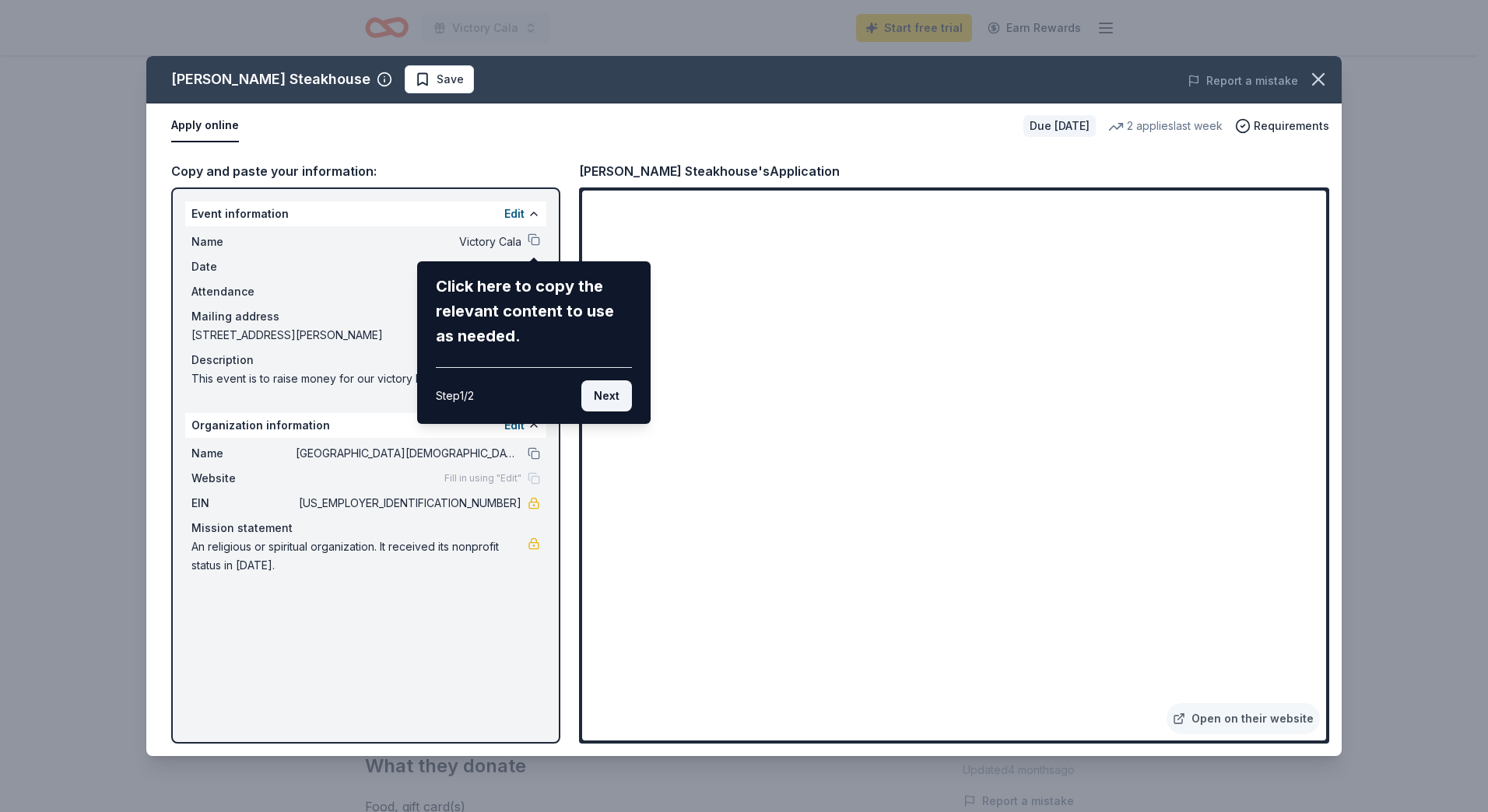
click at [597, 399] on button "Next" at bounding box center [606, 395] width 50 height 31
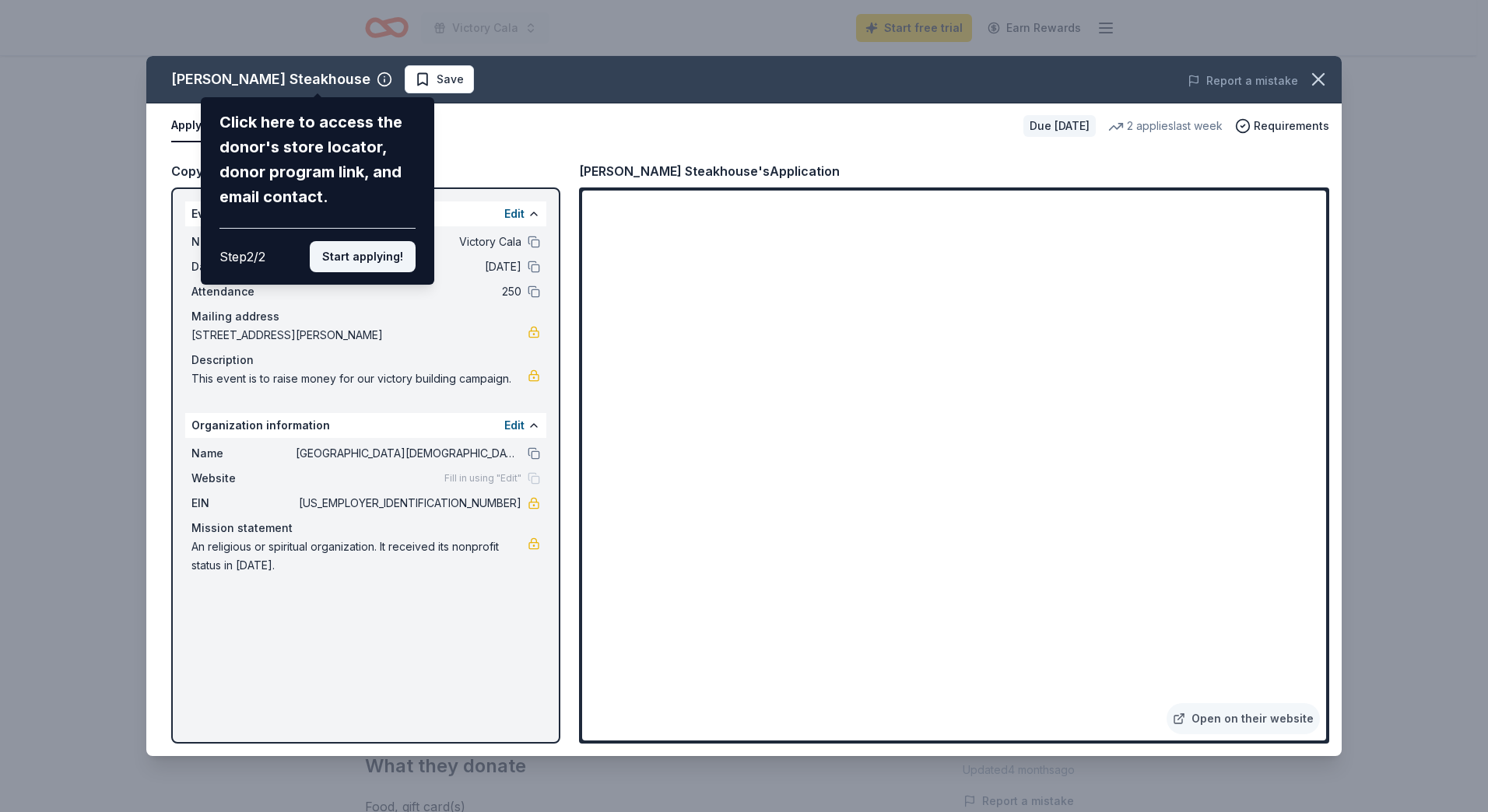
click at [360, 263] on button "Start applying!" at bounding box center [363, 256] width 106 height 31
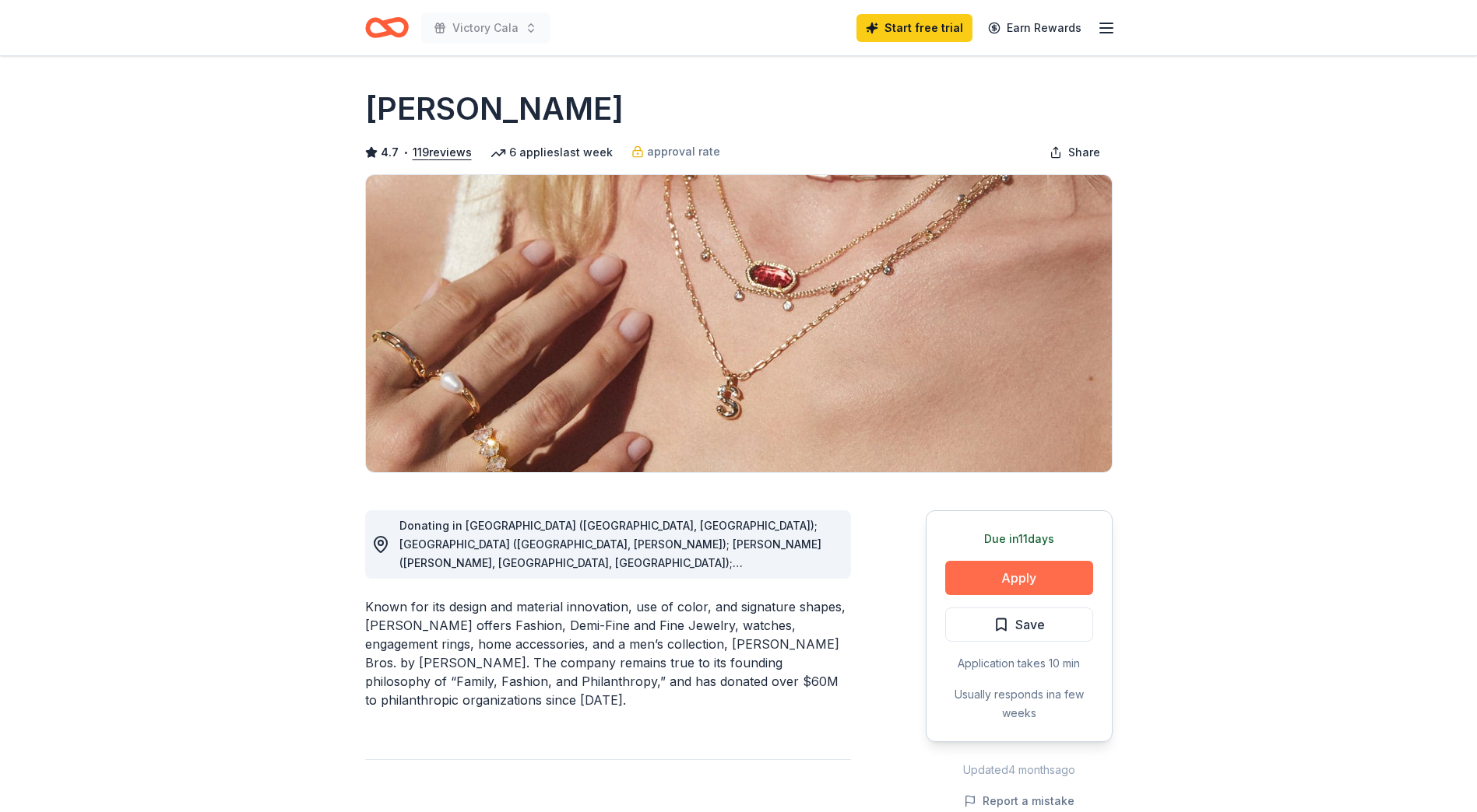
click at [1020, 580] on button "Apply" at bounding box center [1019, 578] width 148 height 34
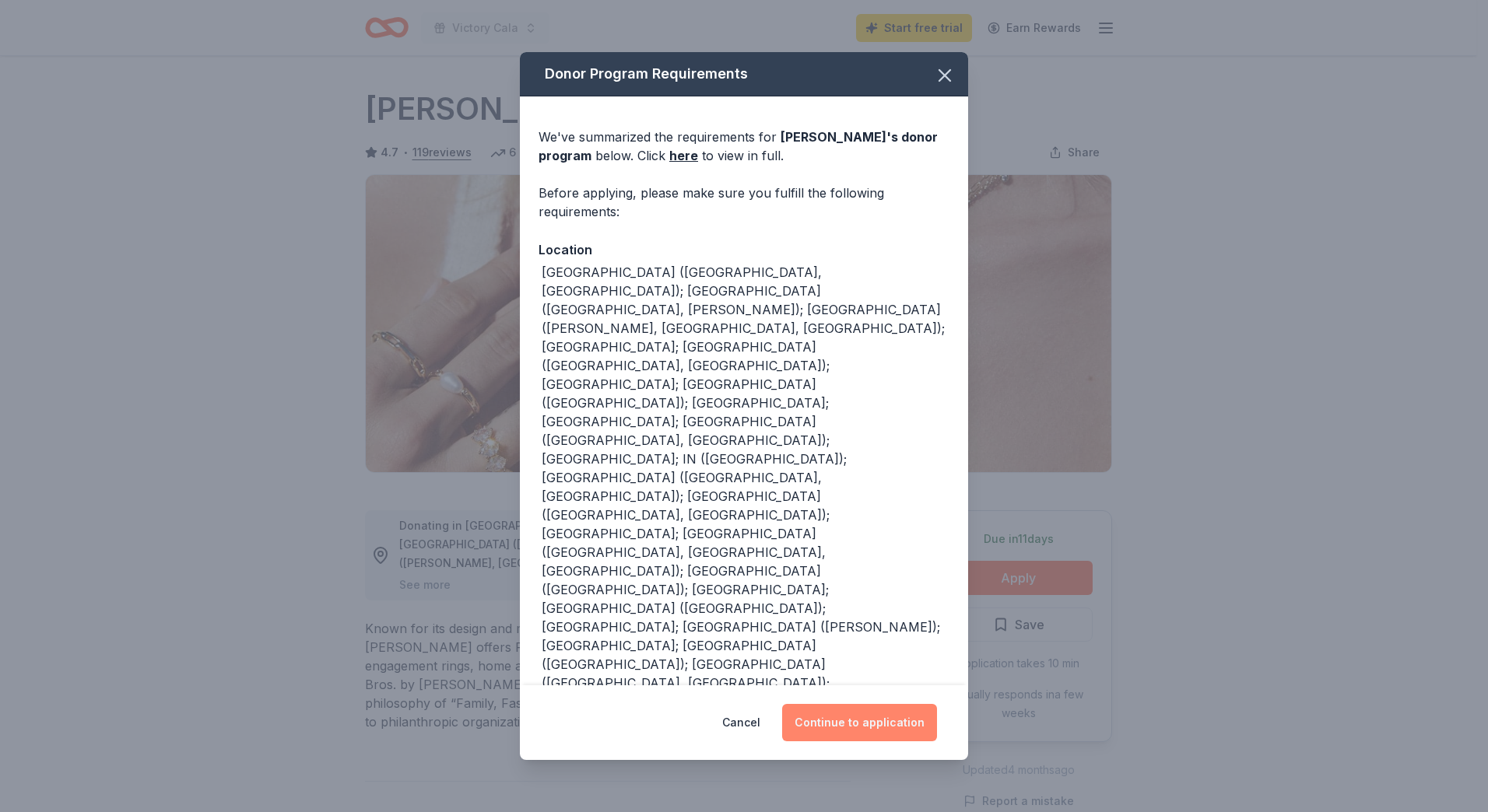
click at [875, 707] on button "Continue to application" at bounding box center [860, 722] width 155 height 37
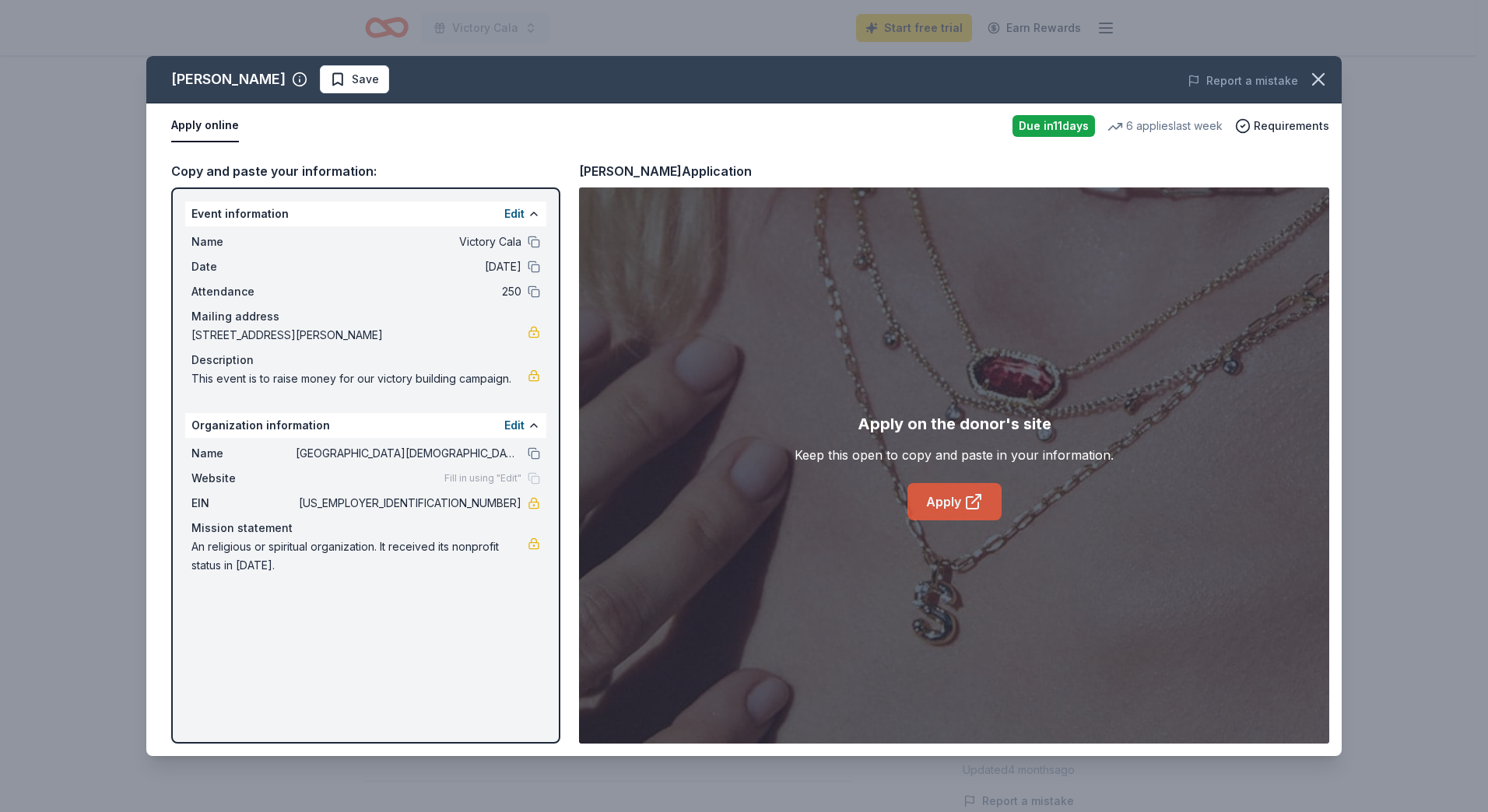
click at [971, 508] on icon at bounding box center [971, 502] width 11 height 11
click at [1315, 70] on icon "button" at bounding box center [1318, 79] width 22 height 22
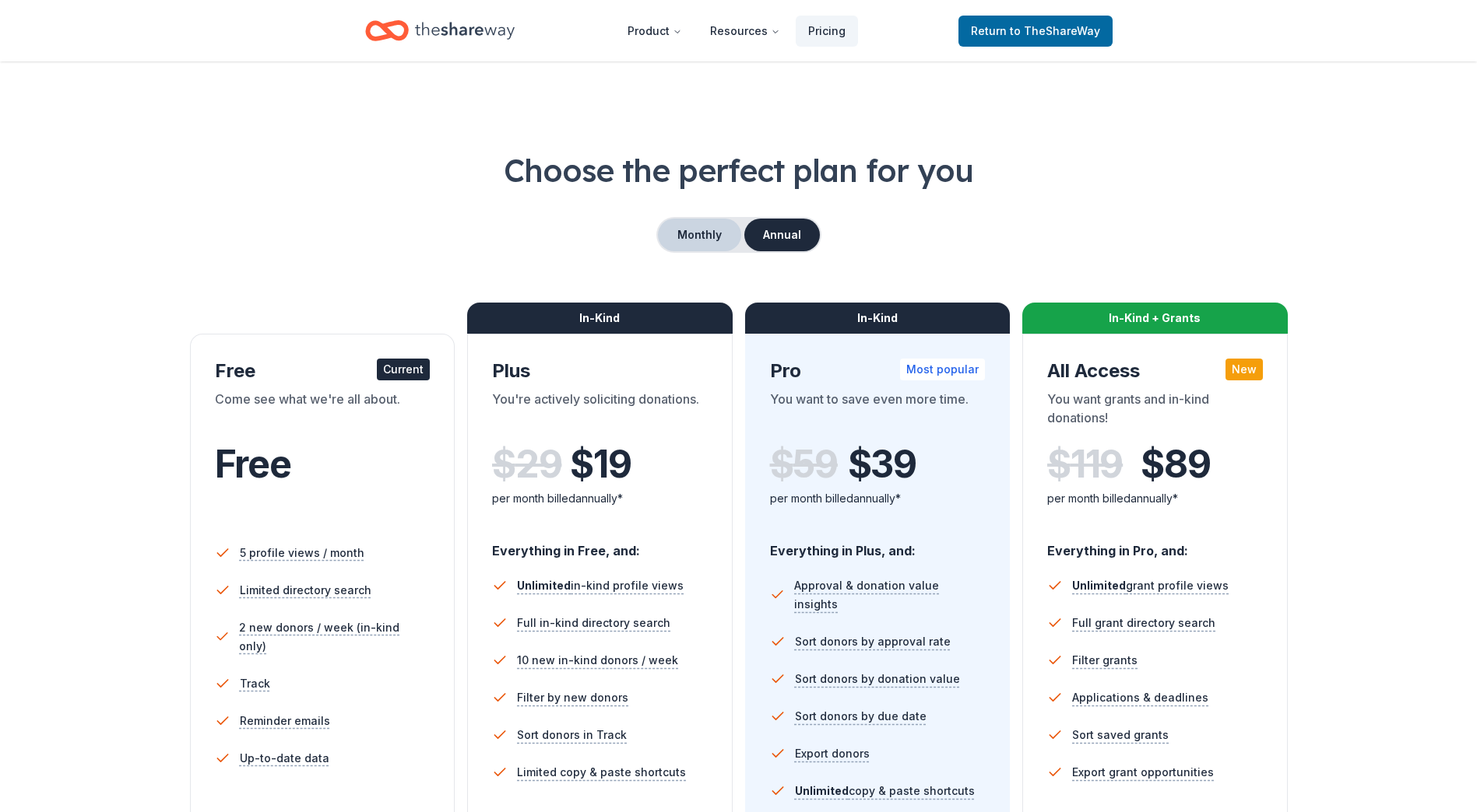
click at [716, 239] on button "Monthly" at bounding box center [699, 235] width 84 height 33
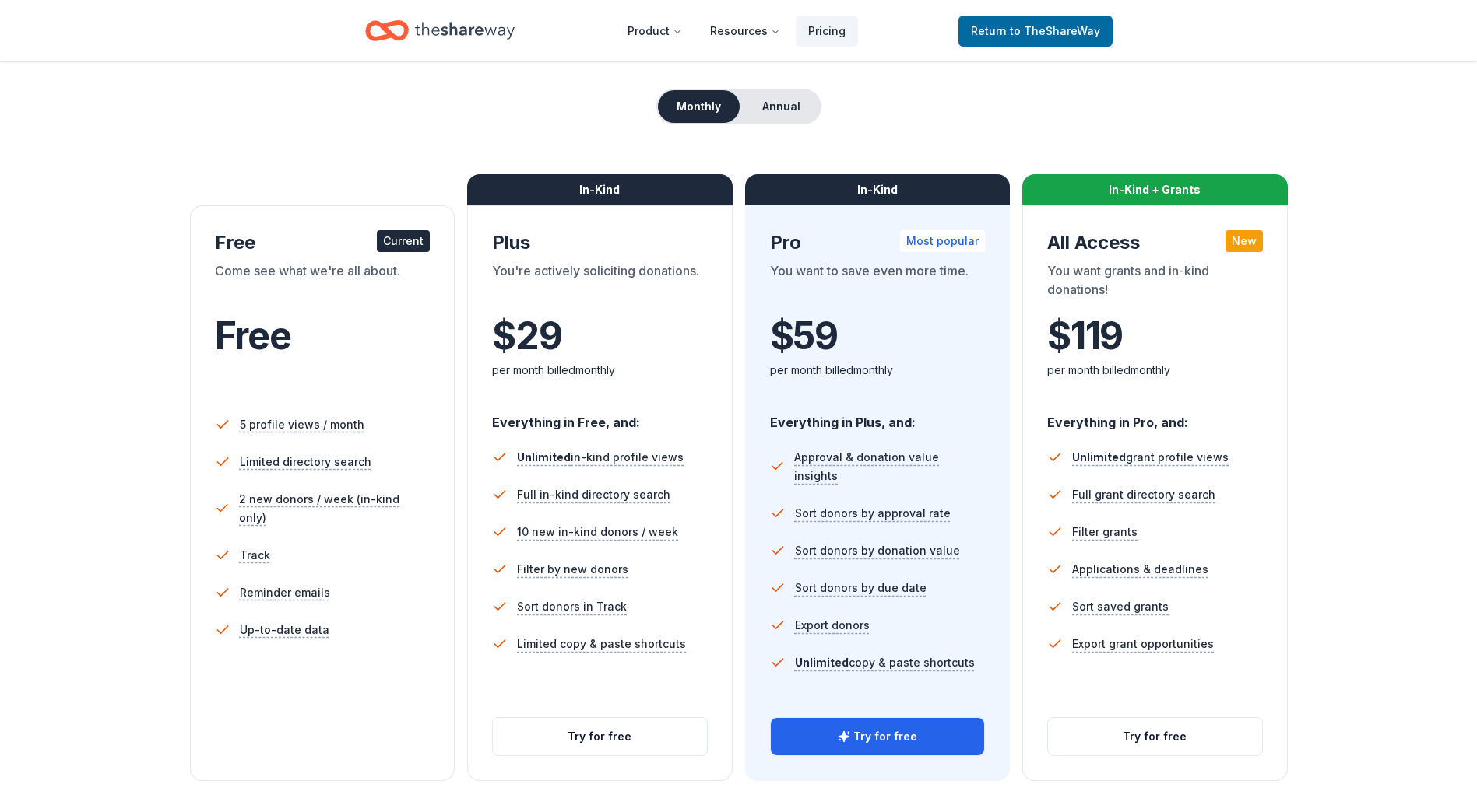
scroll to position [156, 0]
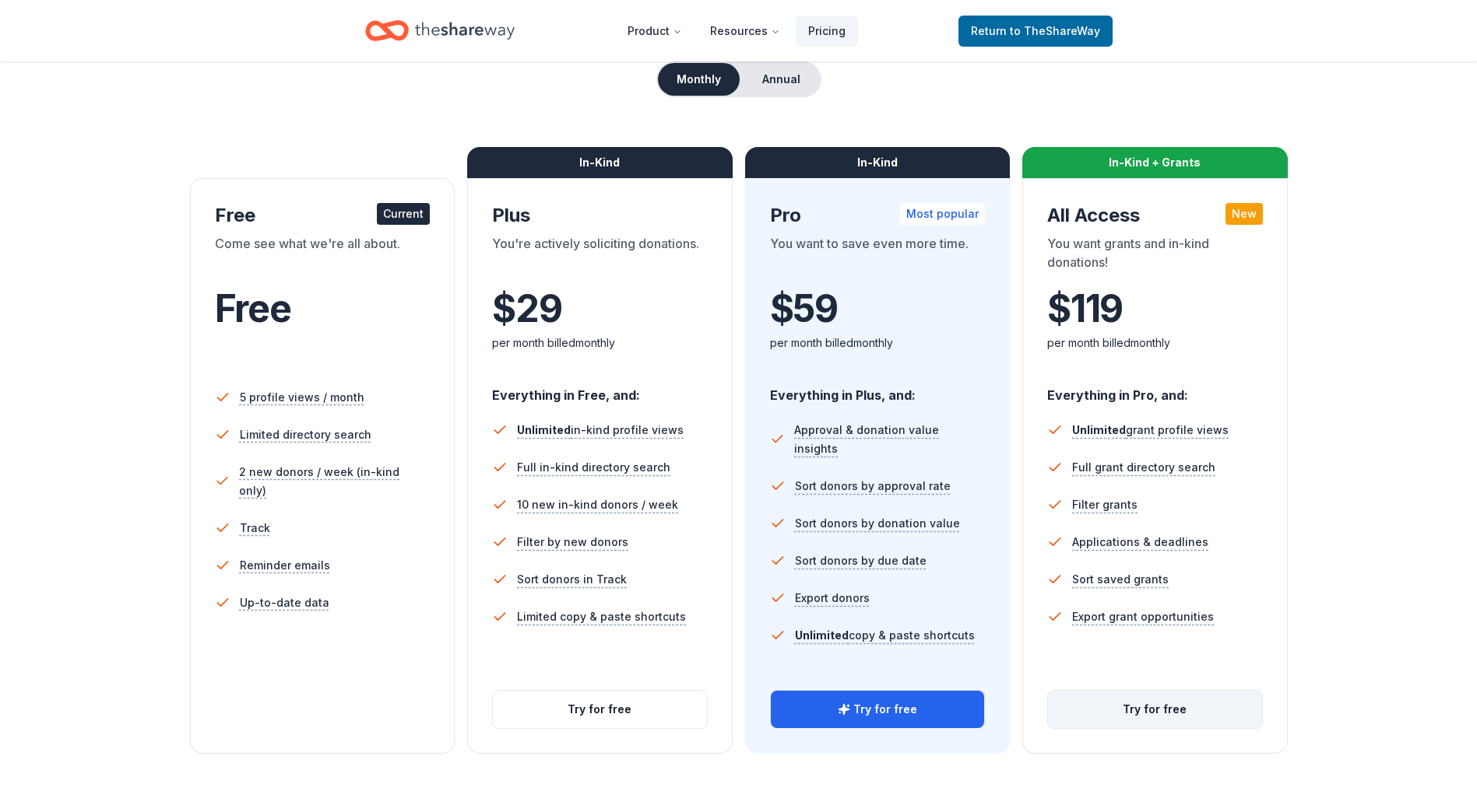
click at [1150, 713] on button "Try for free" at bounding box center [1154, 709] width 214 height 37
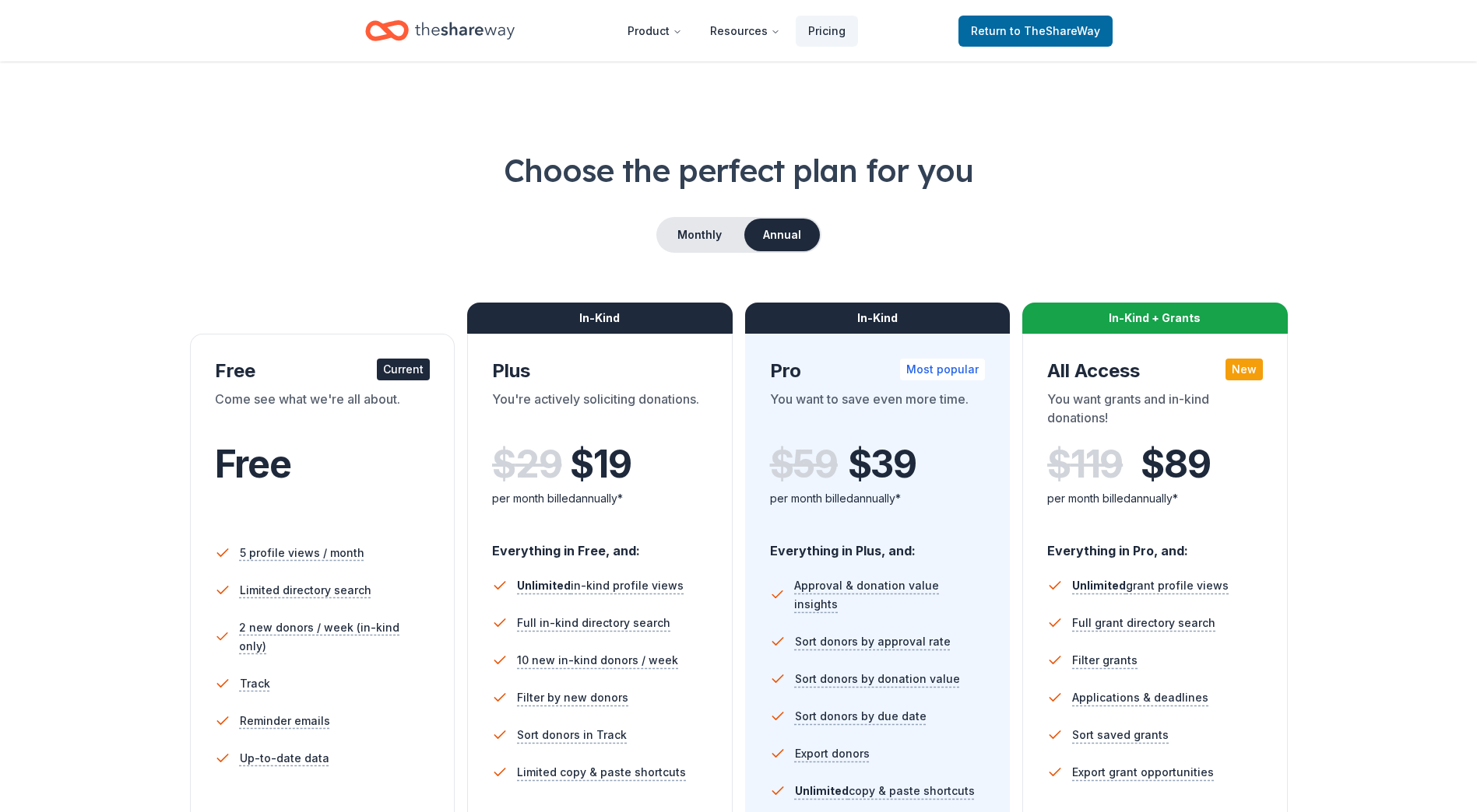
click at [500, 24] on icon "Home" at bounding box center [464, 31] width 99 height 32
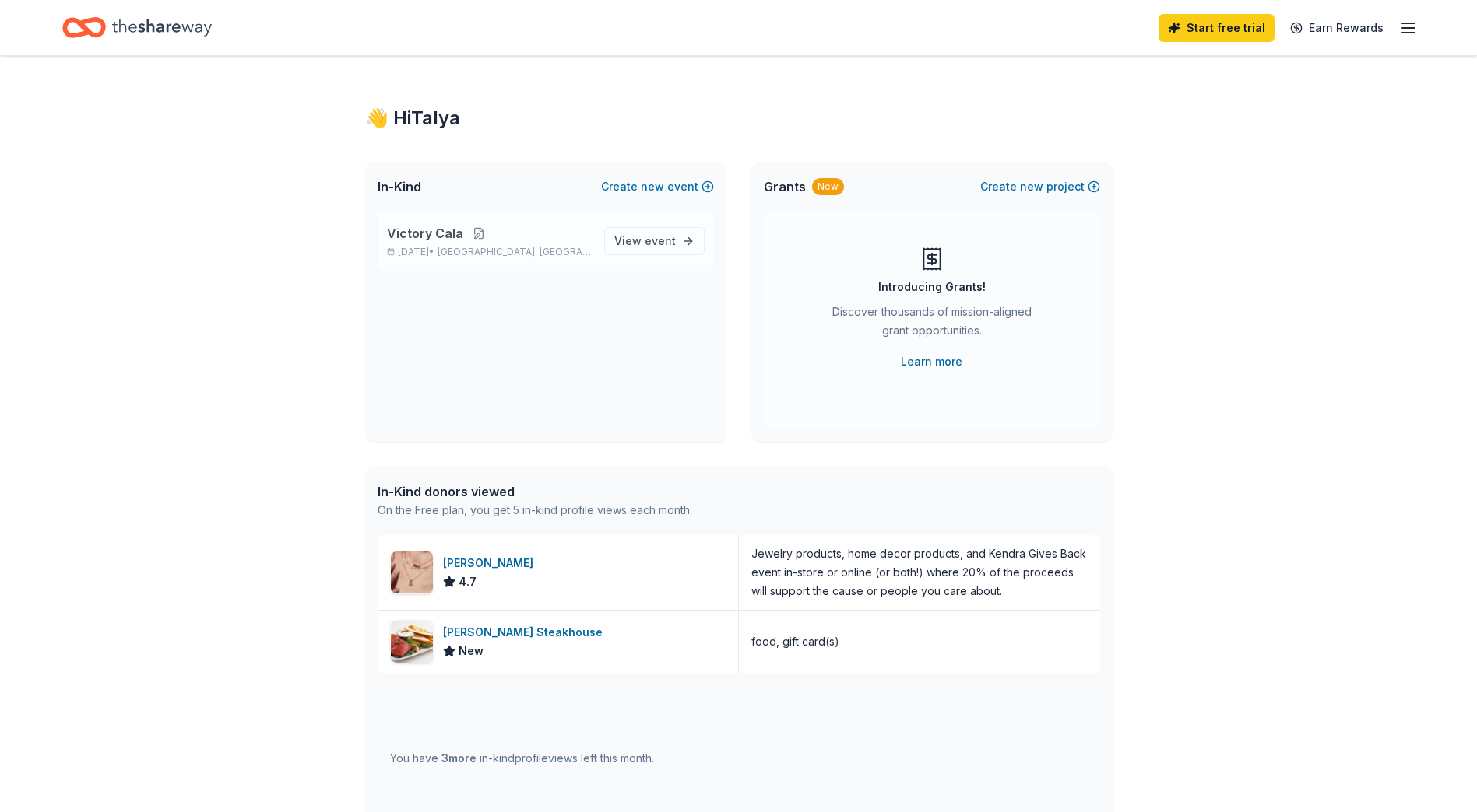
click at [471, 235] on button at bounding box center [478, 233] width 31 height 12
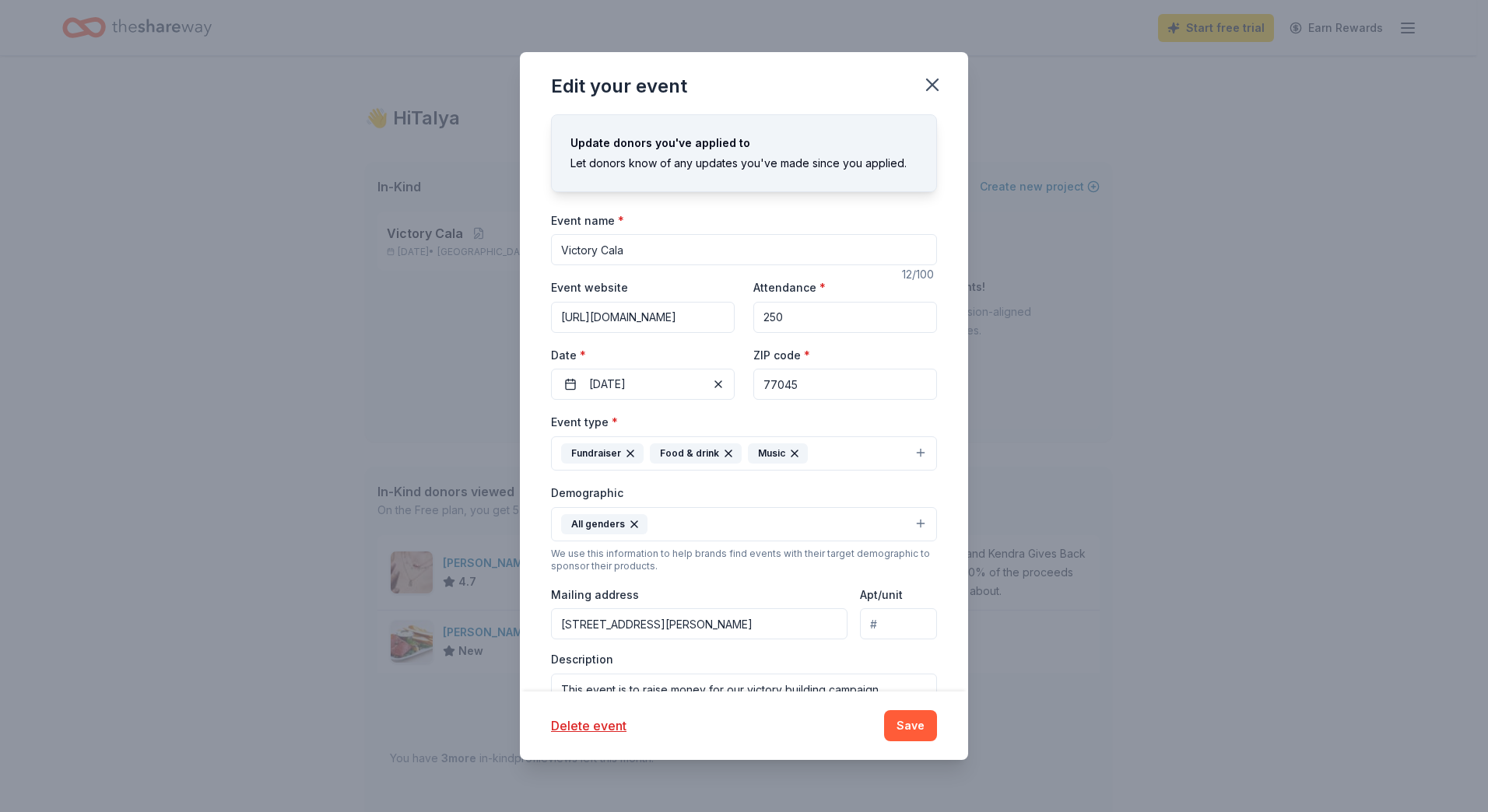
drag, startPoint x: 657, startPoint y: 260, endPoint x: 602, endPoint y: 246, distance: 56.8
click at [602, 246] on input "Victory Cala" at bounding box center [744, 249] width 386 height 31
type input "Victory Gala"
click at [928, 733] on button "Save" at bounding box center [911, 725] width 53 height 31
